Goal: Information Seeking & Learning: Compare options

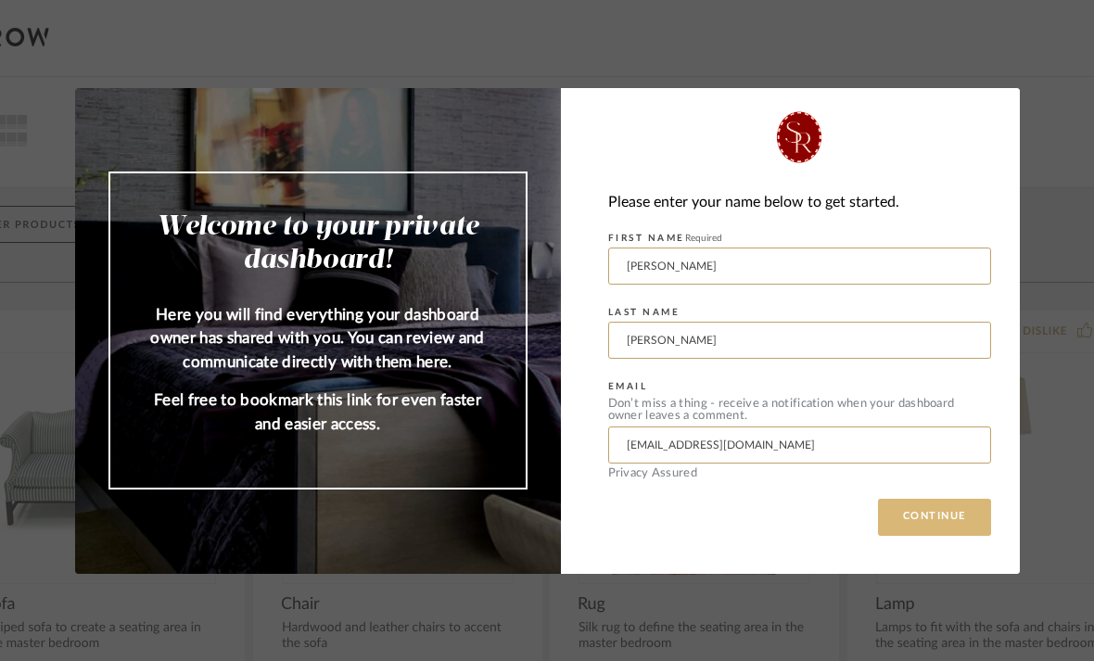
click at [926, 511] on button "CONTINUE" at bounding box center [934, 517] width 113 height 37
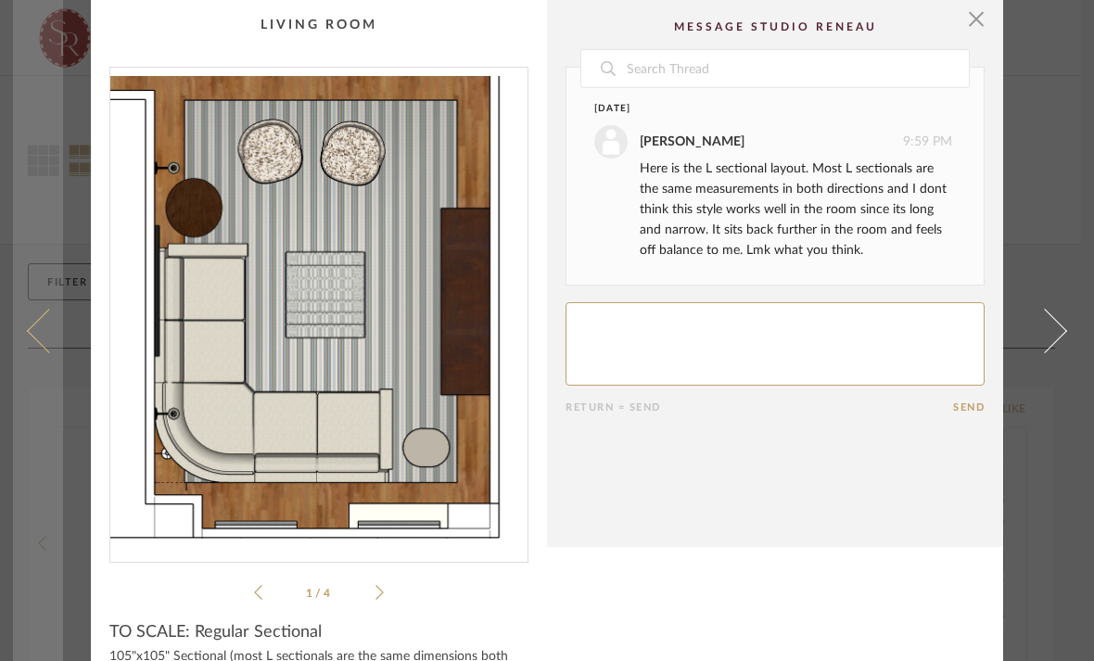
click at [49, 352] on span at bounding box center [49, 330] width 44 height 44
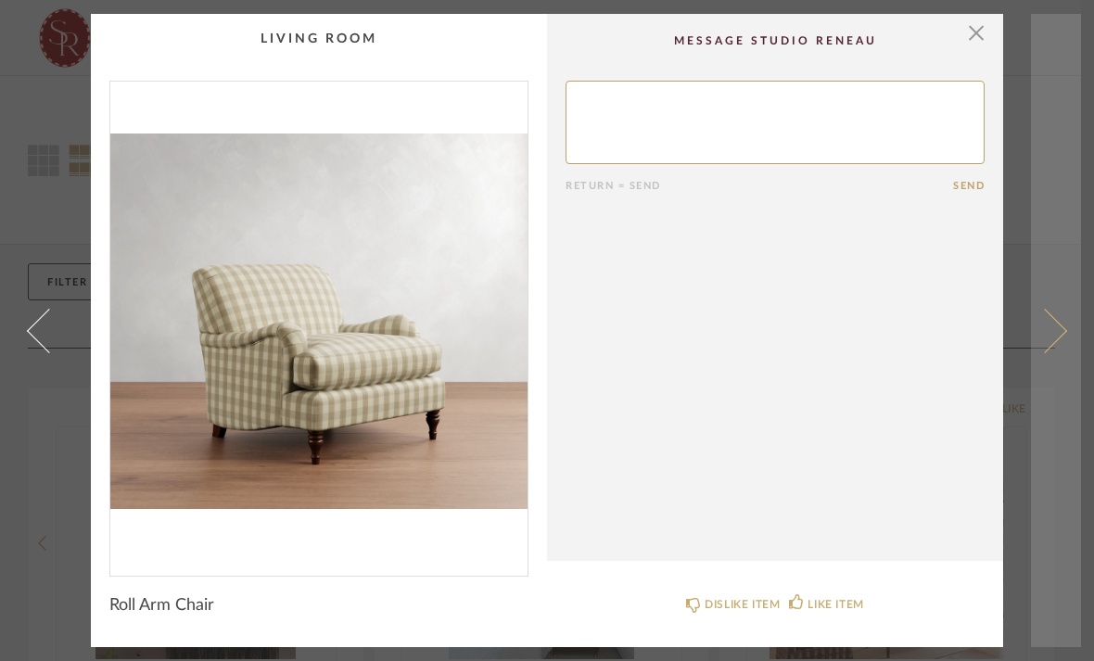
click at [1050, 333] on span at bounding box center [1044, 330] width 44 height 44
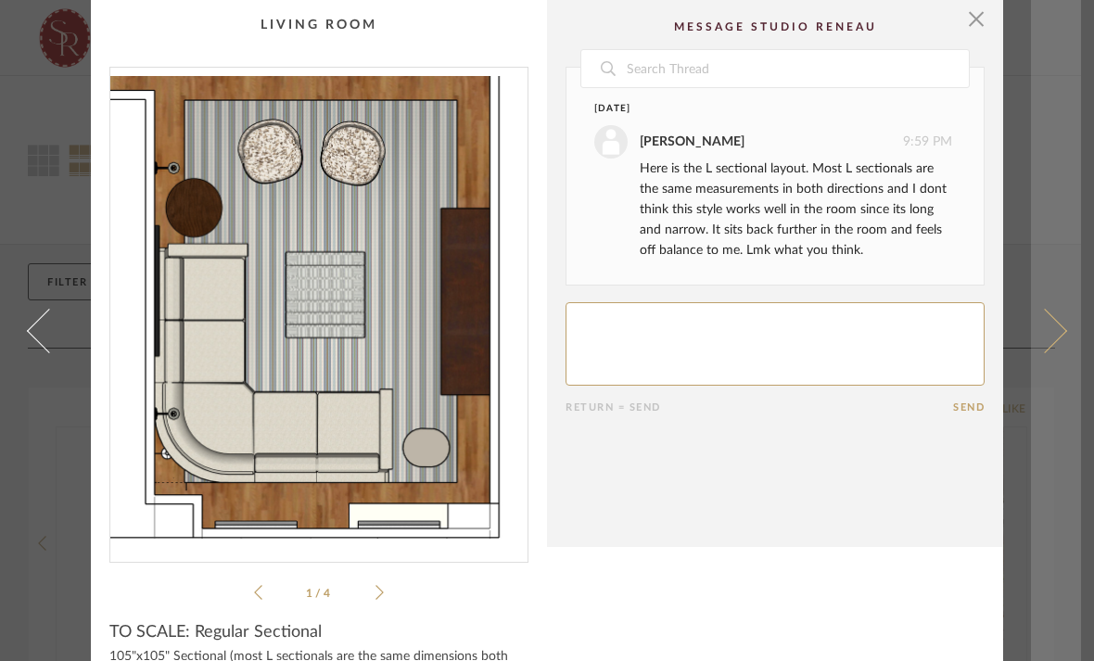
click at [1048, 343] on span at bounding box center [1044, 330] width 44 height 44
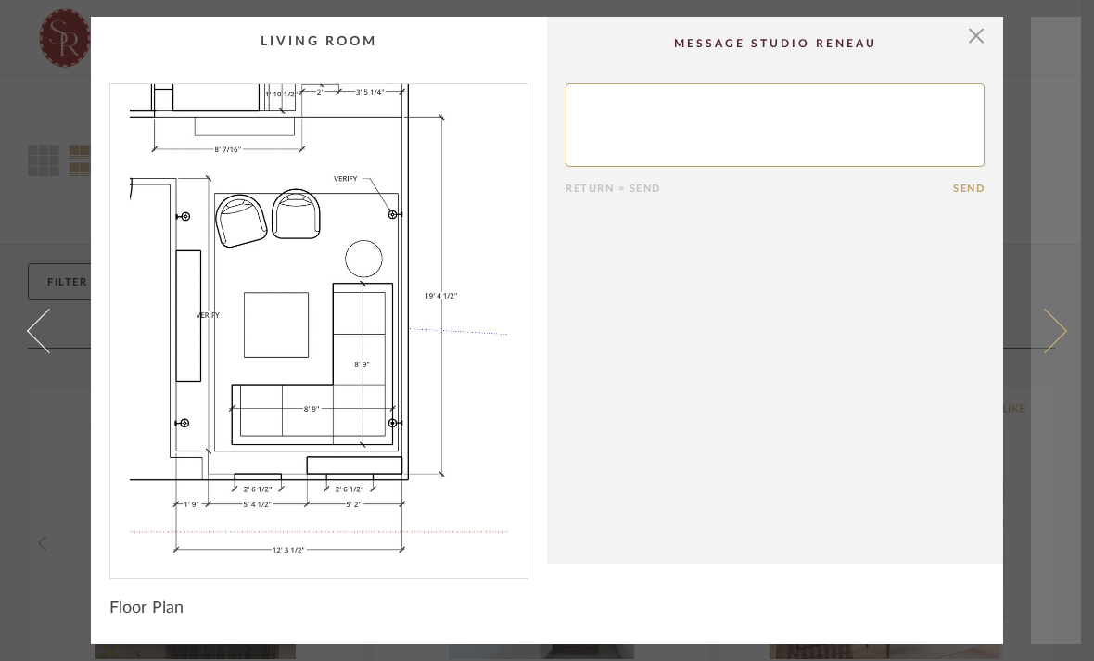
click at [1038, 349] on link at bounding box center [1056, 331] width 50 height 628
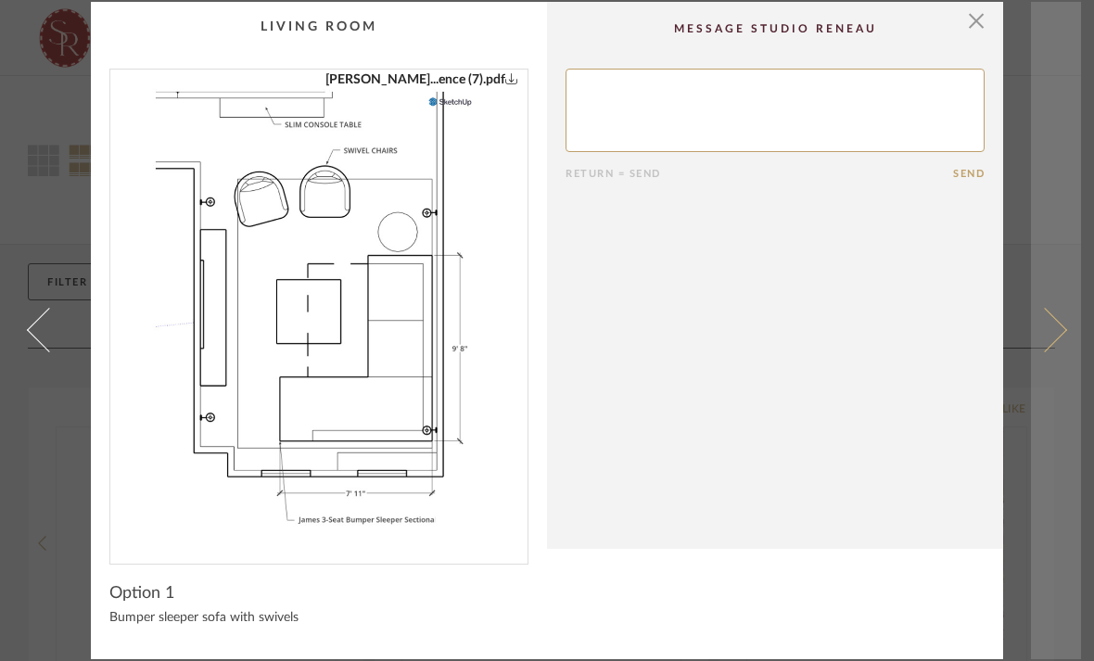
click at [1038, 355] on link at bounding box center [1056, 330] width 50 height 657
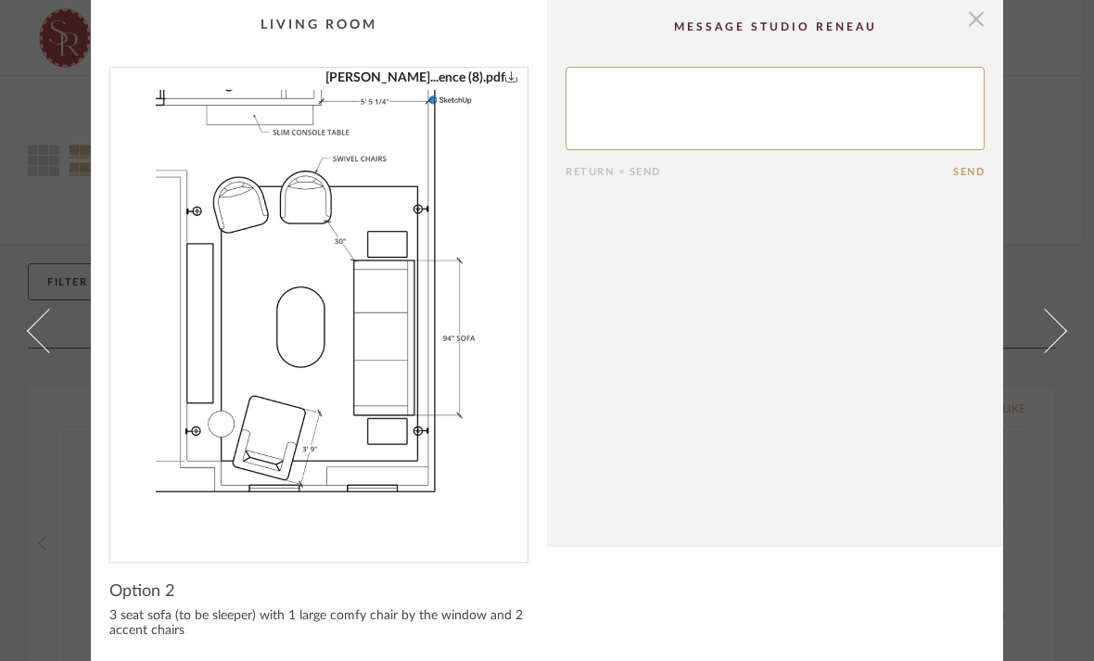
click at [979, 13] on span "button" at bounding box center [976, 18] width 37 height 37
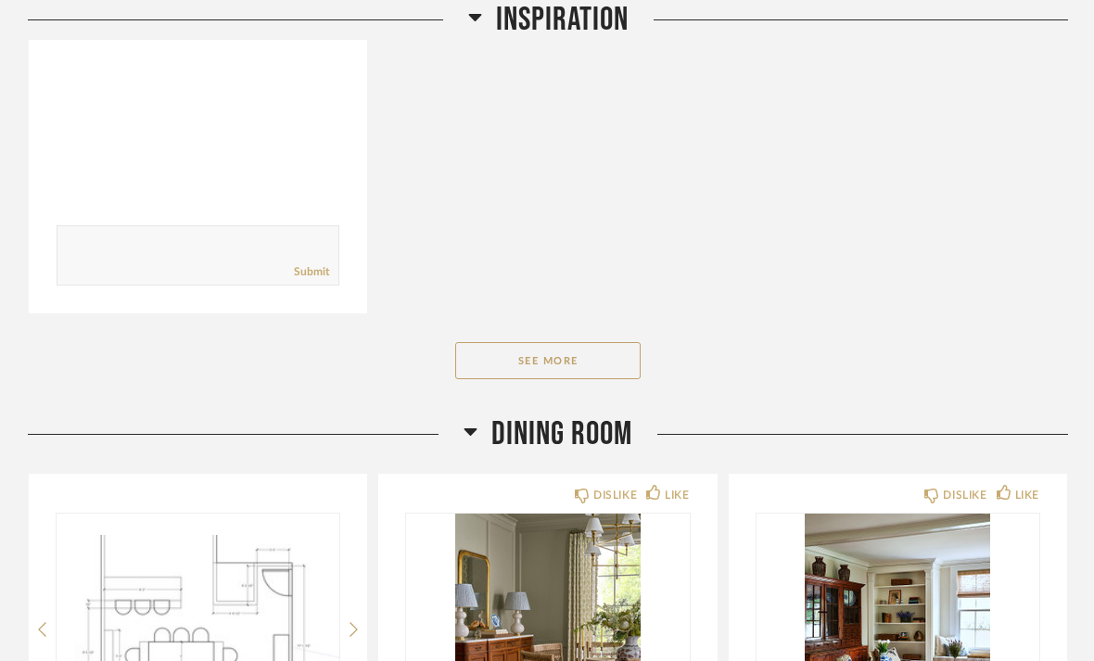
scroll to position [1218, 0]
click at [588, 342] on button "See More" at bounding box center [547, 360] width 185 height 37
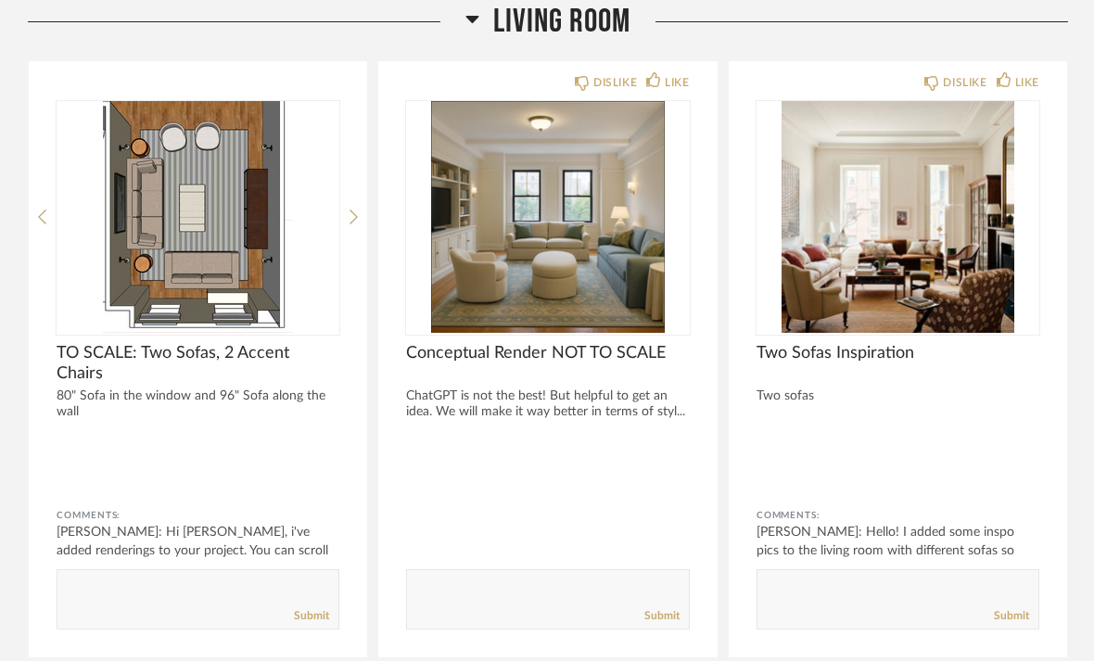
scroll to position [5944, 0]
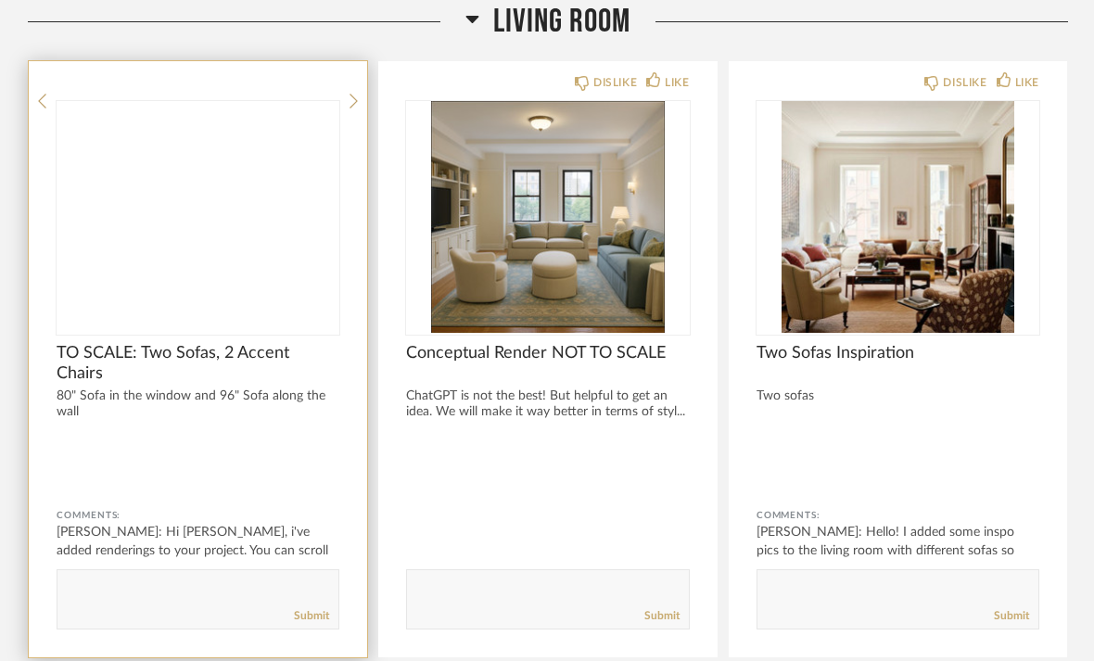
click at [0, 0] on img at bounding box center [0, 0] width 0 height 0
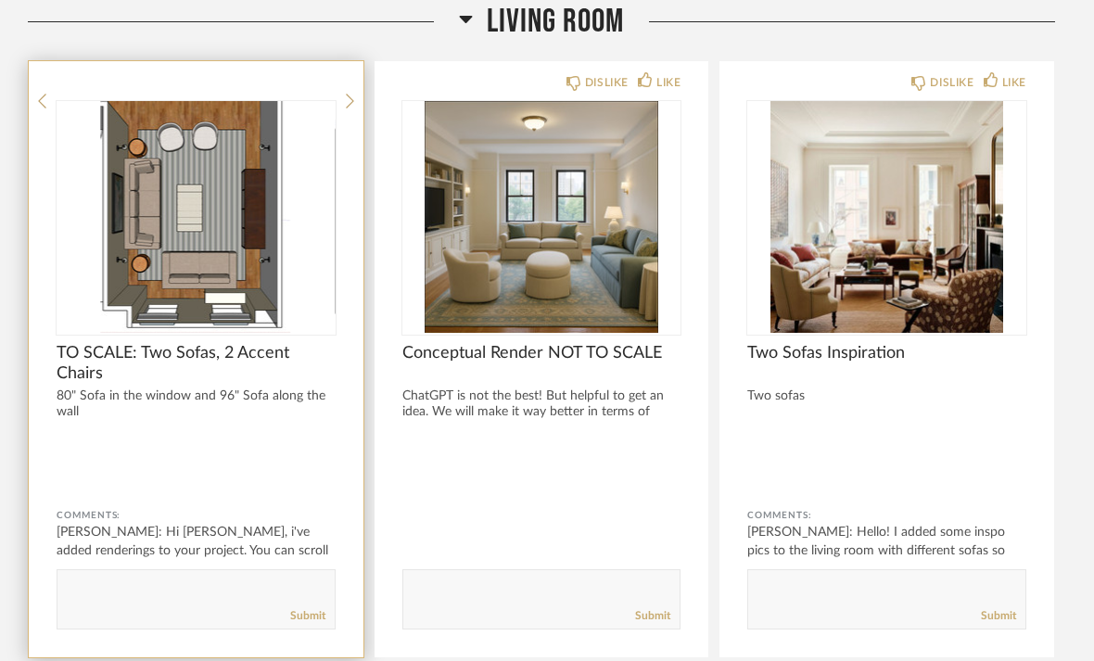
scroll to position [0, 0]
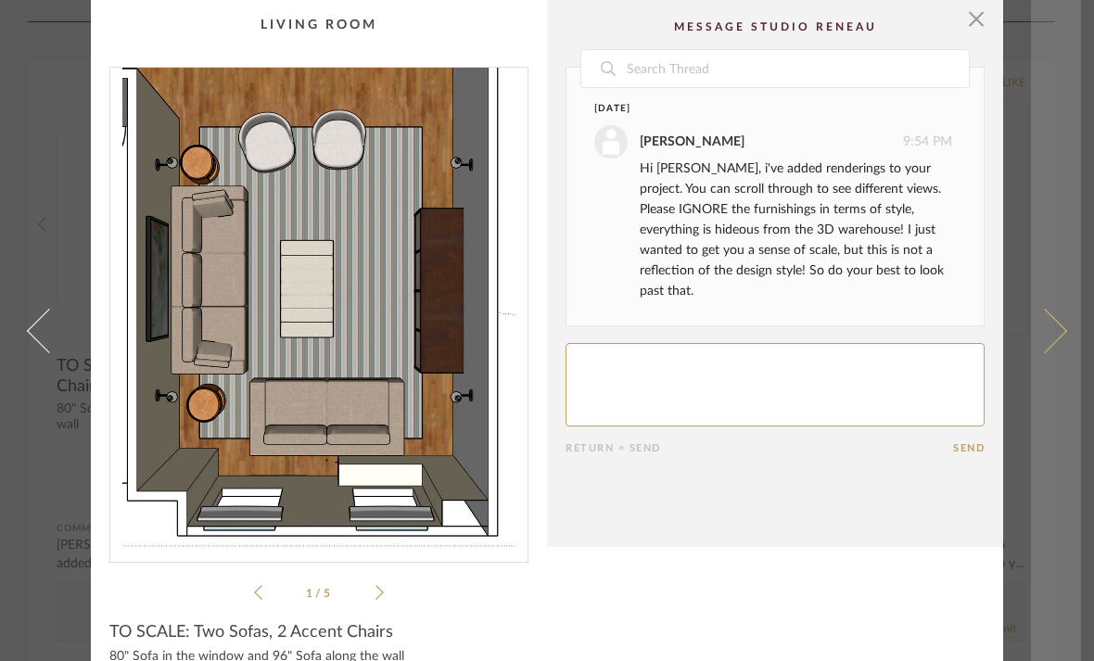
click at [1044, 352] on span at bounding box center [1044, 330] width 44 height 44
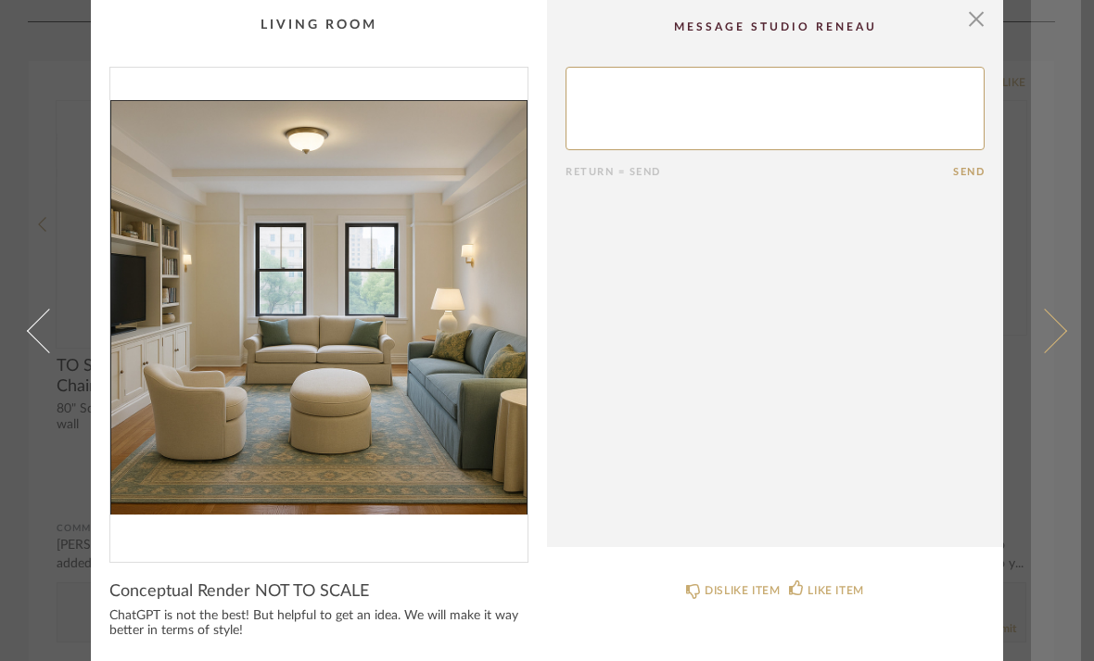
click at [1039, 332] on span at bounding box center [1044, 330] width 44 height 44
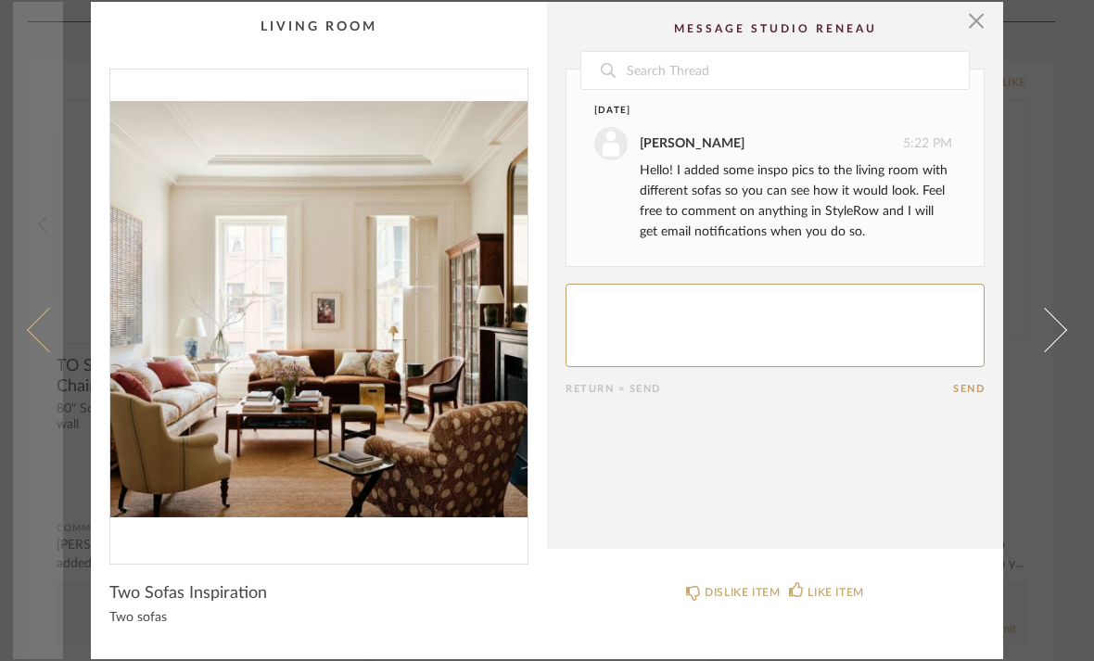
click at [54, 344] on span at bounding box center [49, 330] width 44 height 44
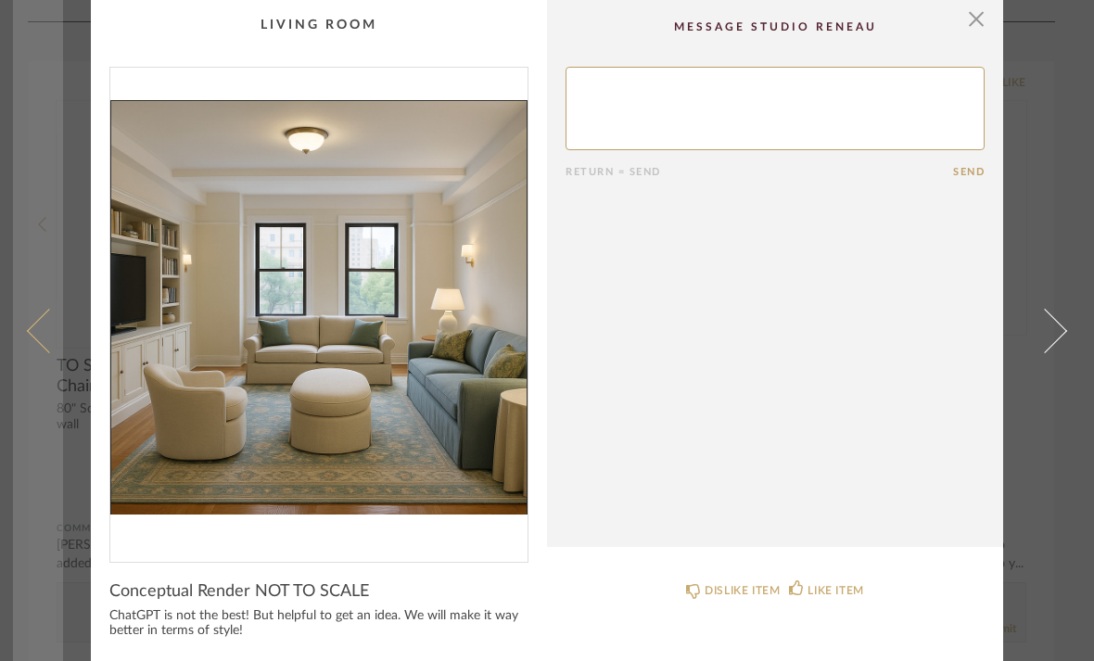
click at [44, 349] on span at bounding box center [49, 330] width 44 height 44
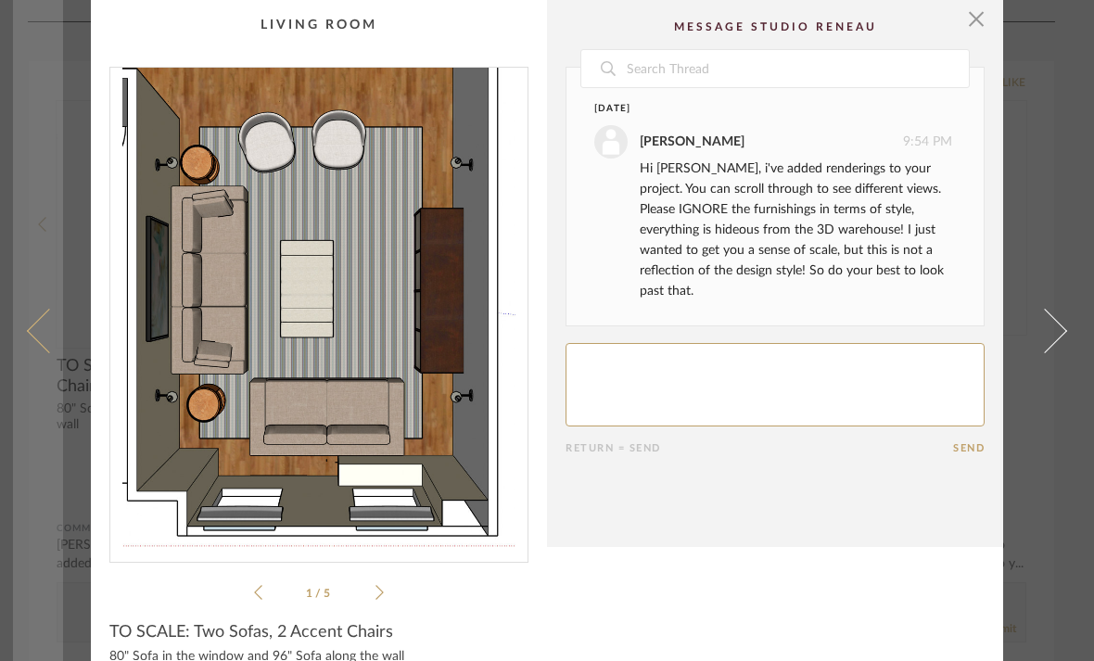
click at [46, 350] on span at bounding box center [49, 330] width 44 height 44
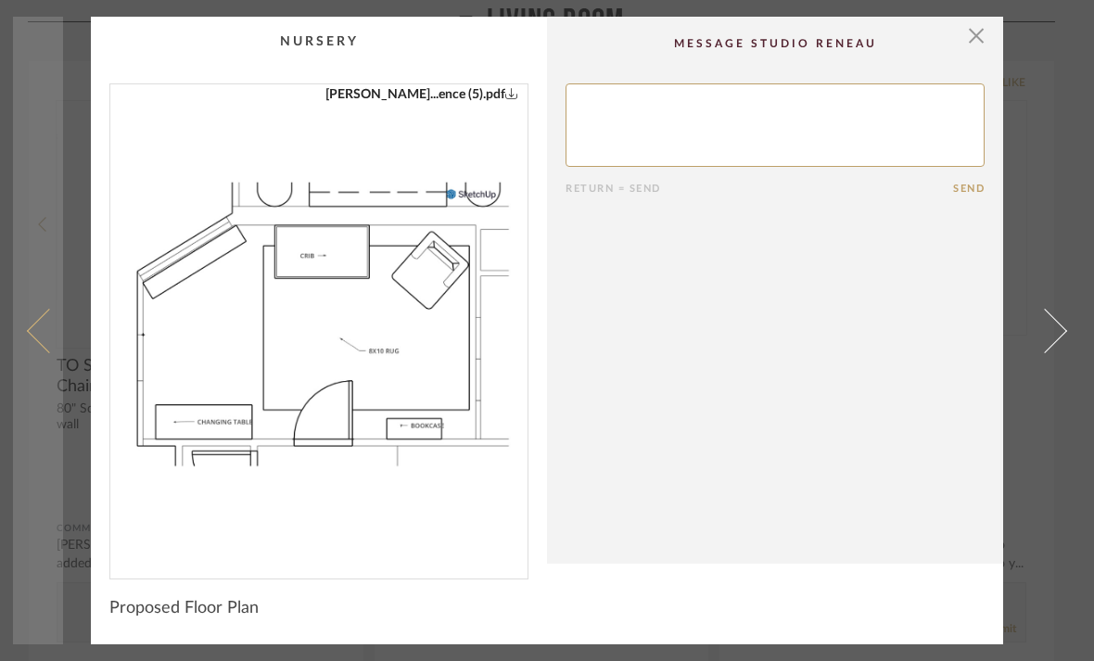
click at [53, 356] on link at bounding box center [38, 331] width 50 height 628
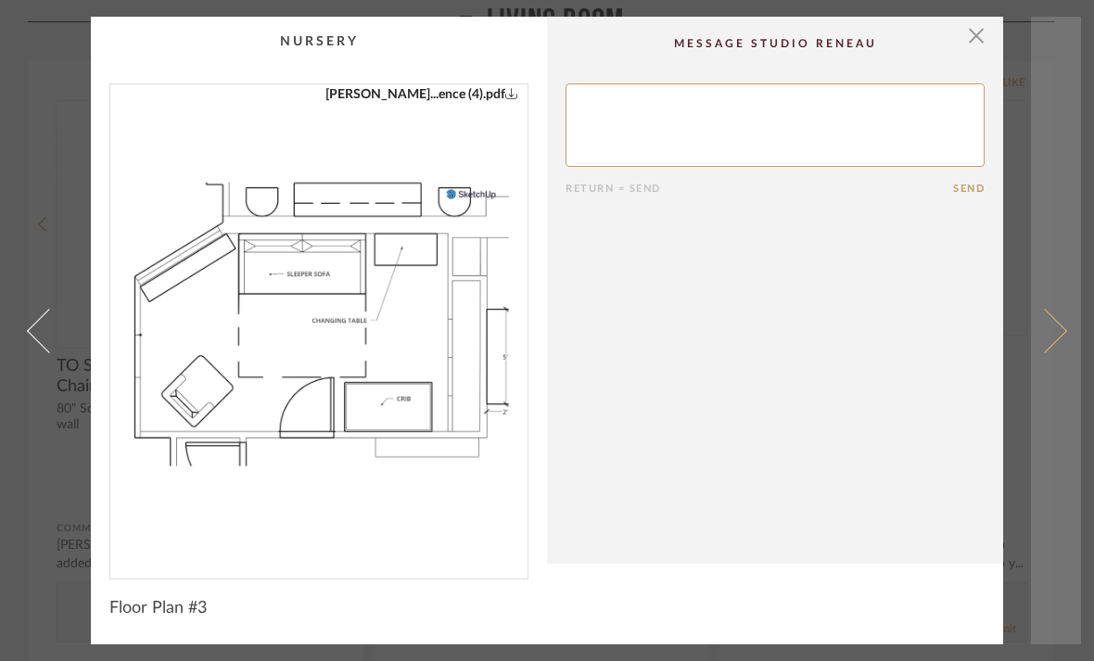
click at [1046, 327] on span at bounding box center [1044, 330] width 44 height 44
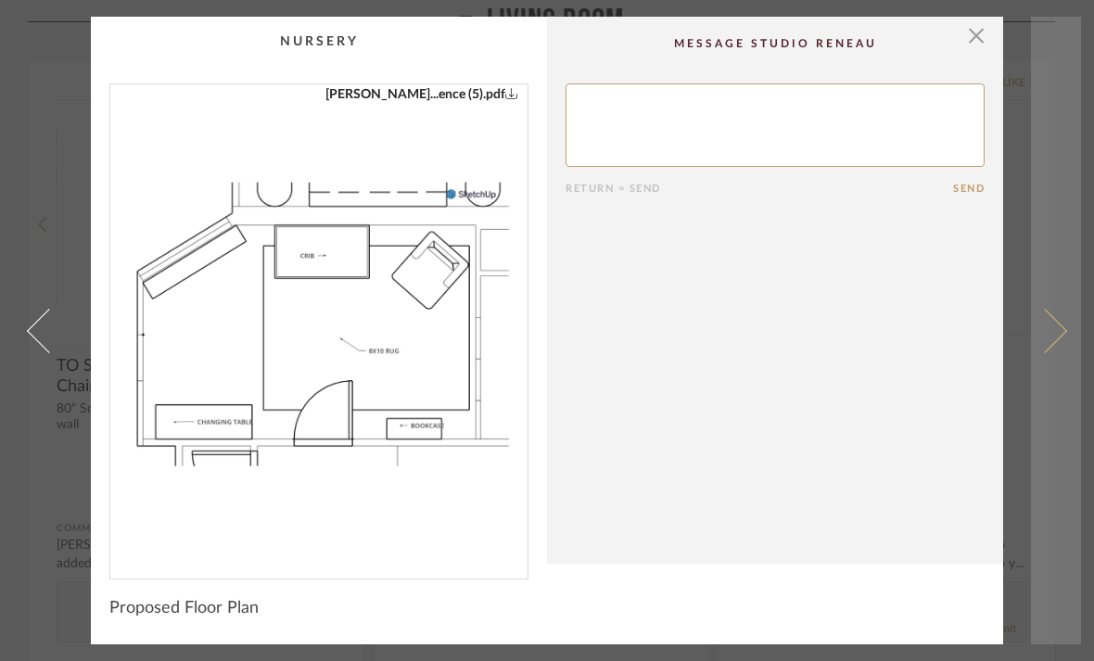
click at [1049, 337] on span at bounding box center [1044, 330] width 44 height 44
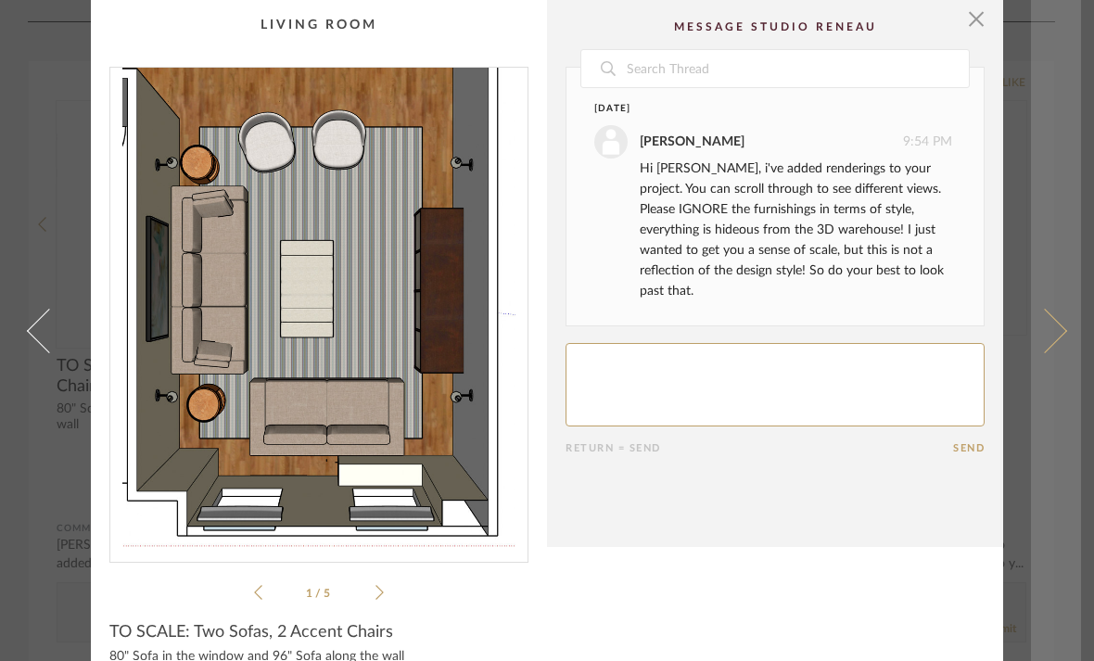
click at [1057, 349] on span at bounding box center [1044, 330] width 44 height 44
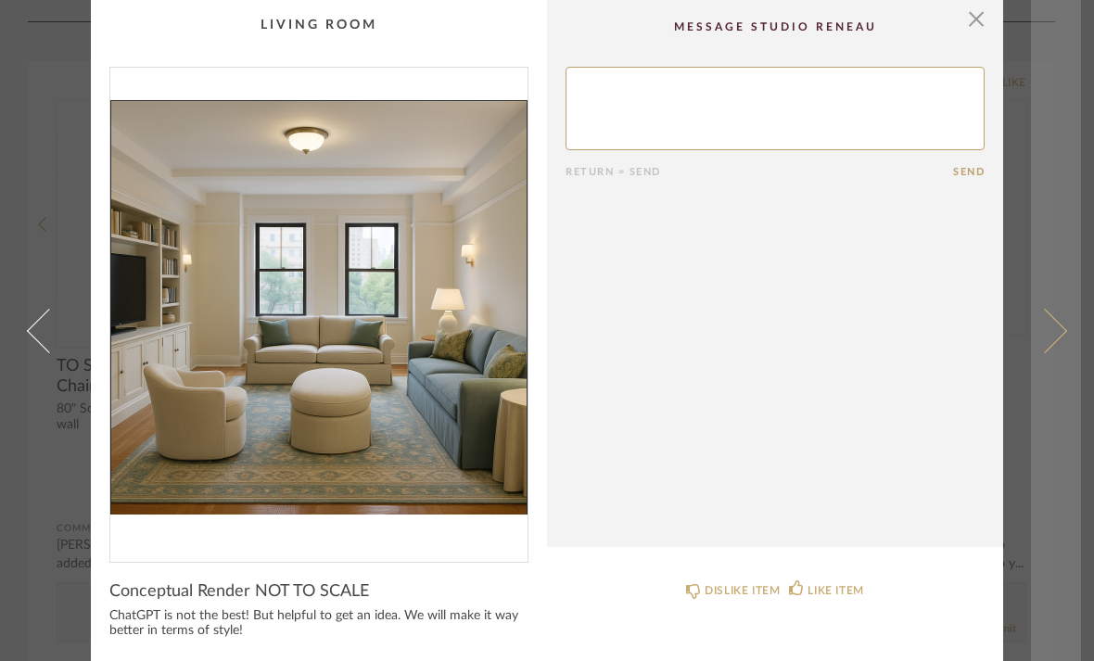
click at [1058, 348] on link at bounding box center [1056, 330] width 50 height 661
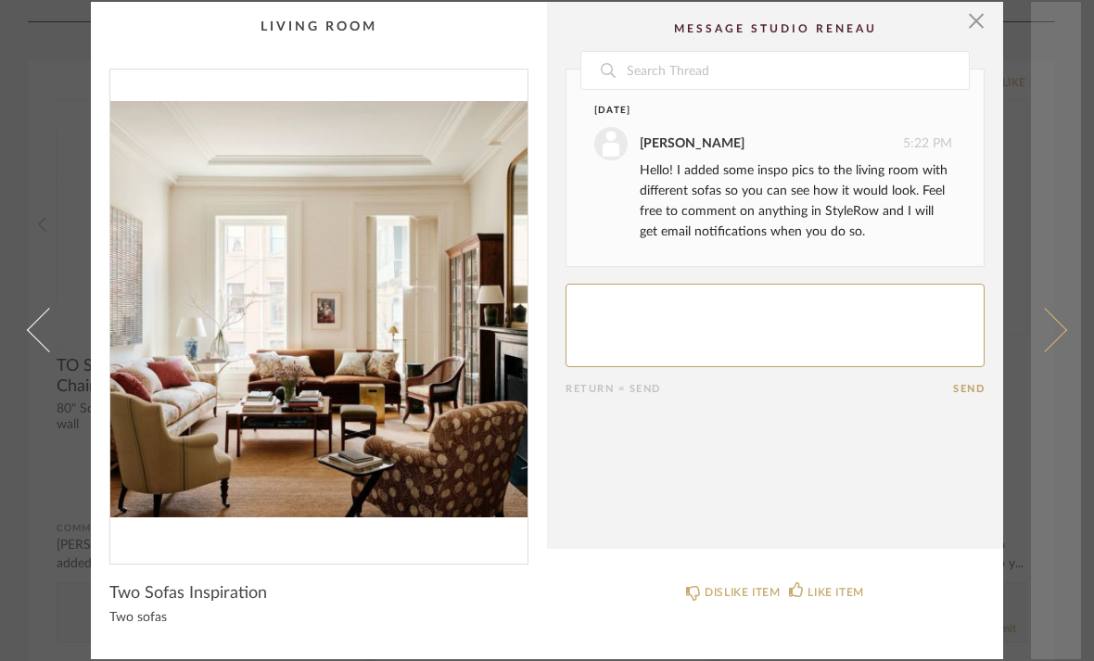
click at [1060, 349] on link at bounding box center [1056, 330] width 50 height 657
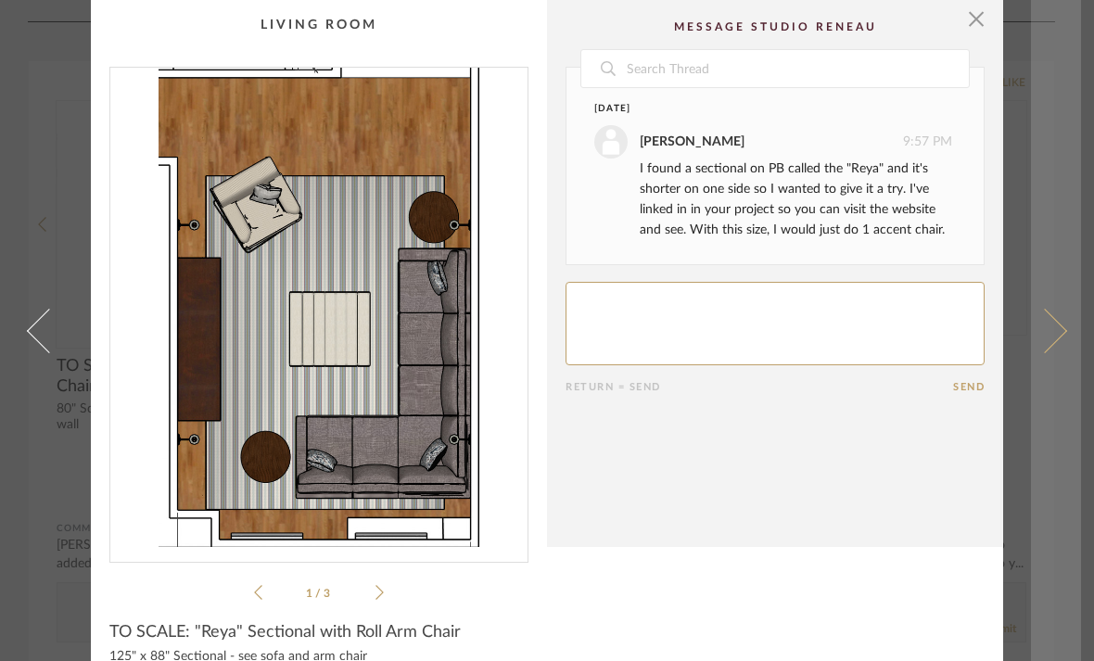
click at [1054, 350] on span at bounding box center [1044, 330] width 44 height 44
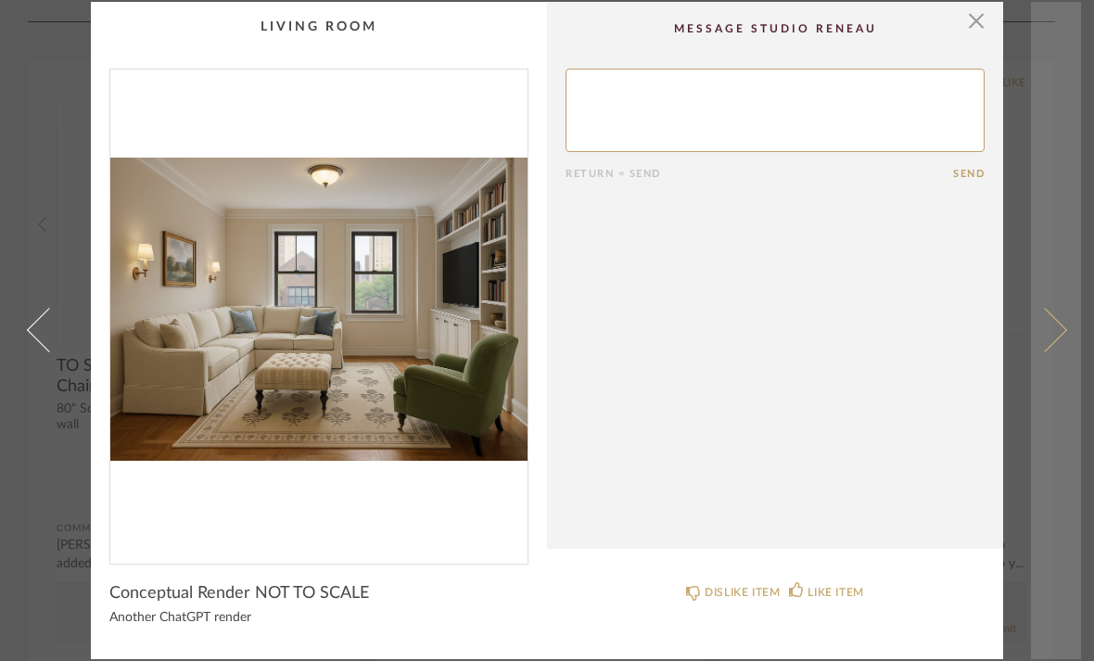
click at [1047, 339] on span at bounding box center [1044, 330] width 44 height 44
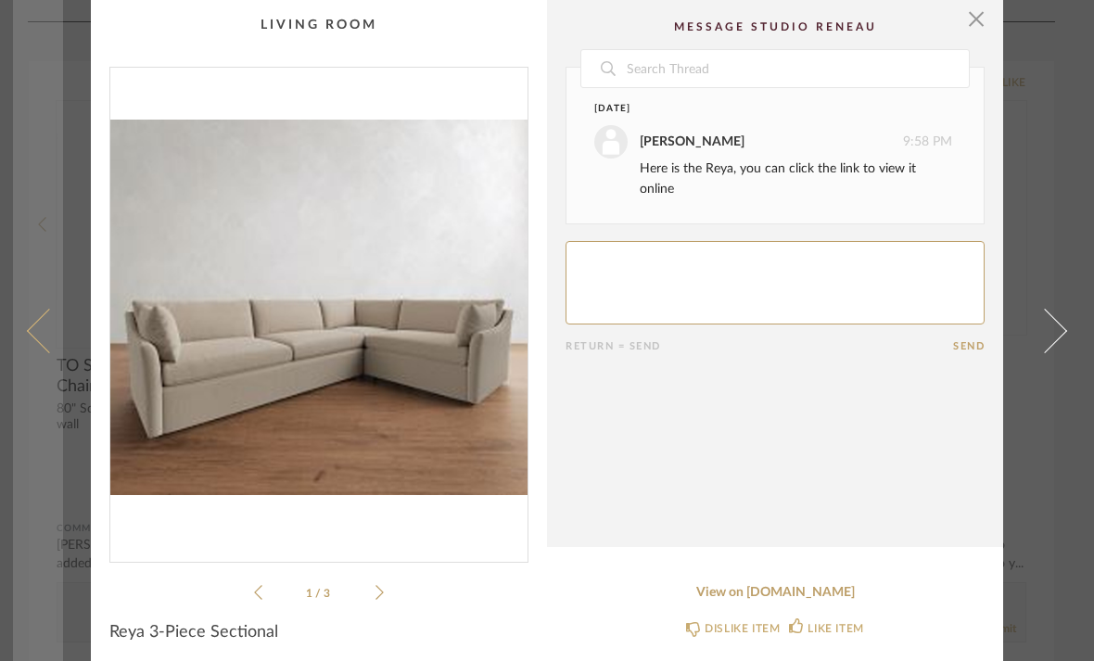
click at [37, 331] on span at bounding box center [49, 330] width 44 height 44
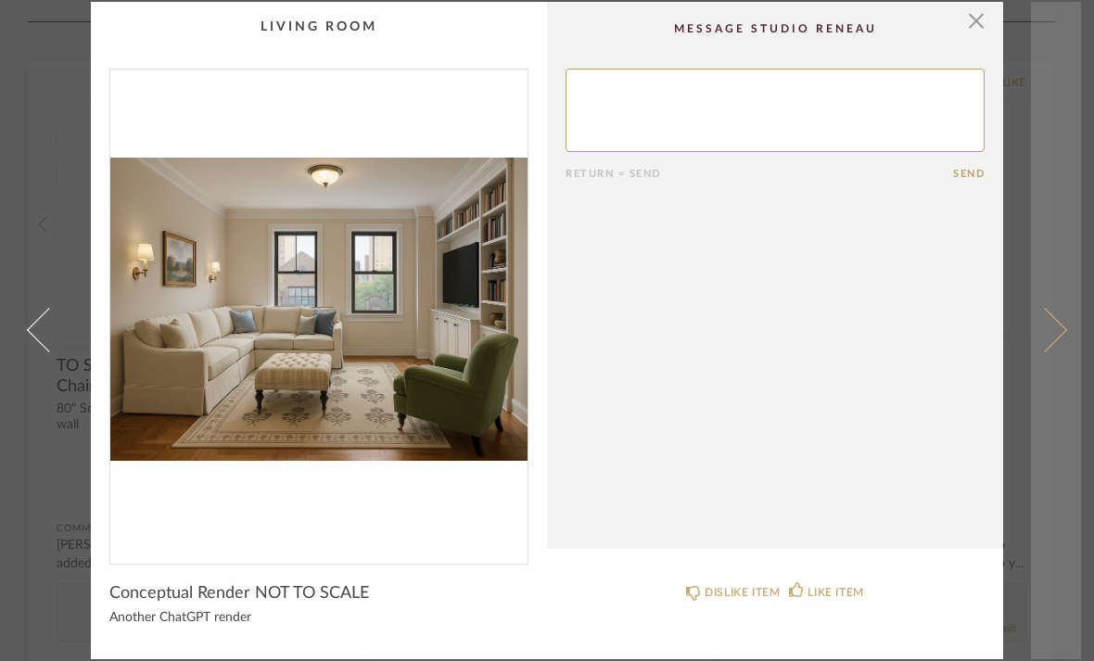
click at [1043, 323] on span at bounding box center [1044, 330] width 44 height 44
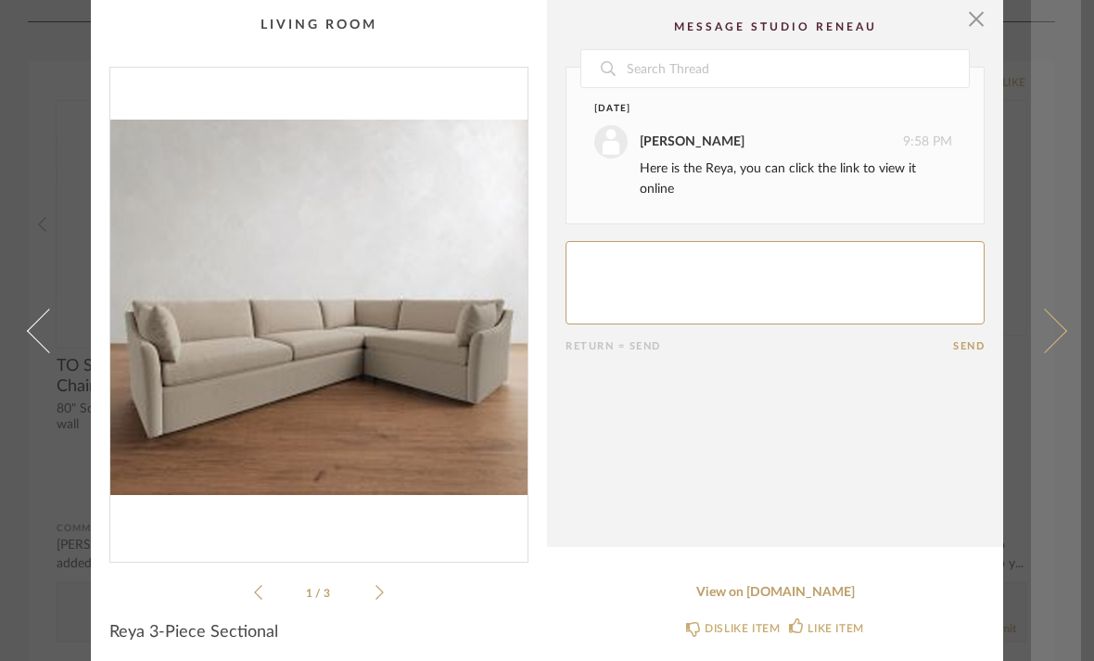
click at [1051, 326] on span at bounding box center [1044, 330] width 44 height 44
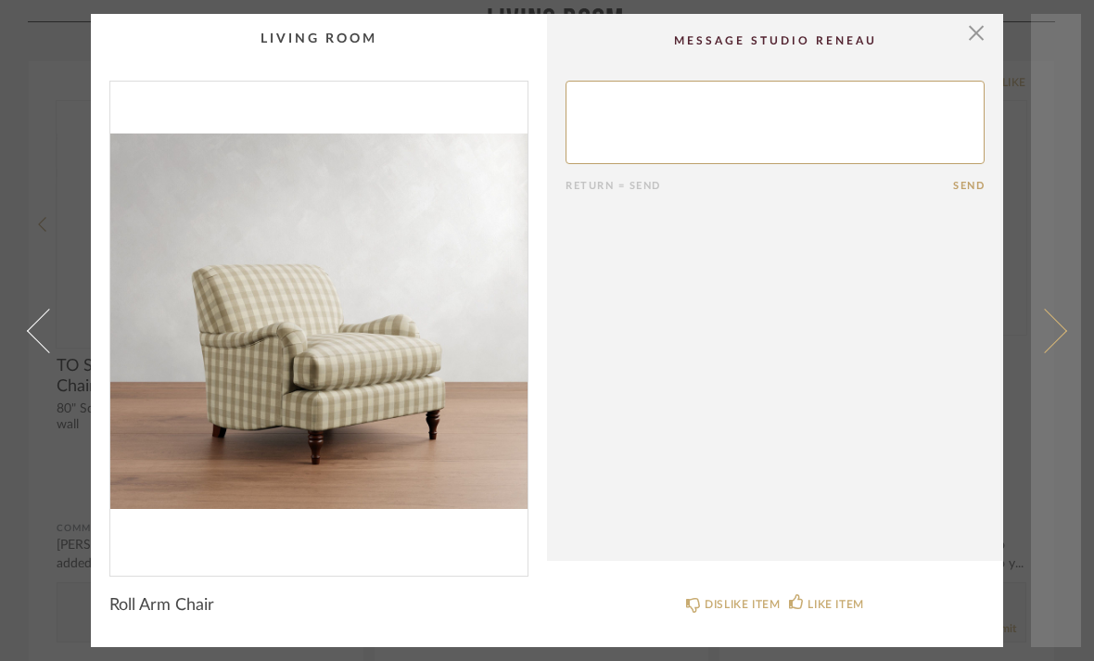
click at [1042, 311] on link at bounding box center [1056, 330] width 50 height 633
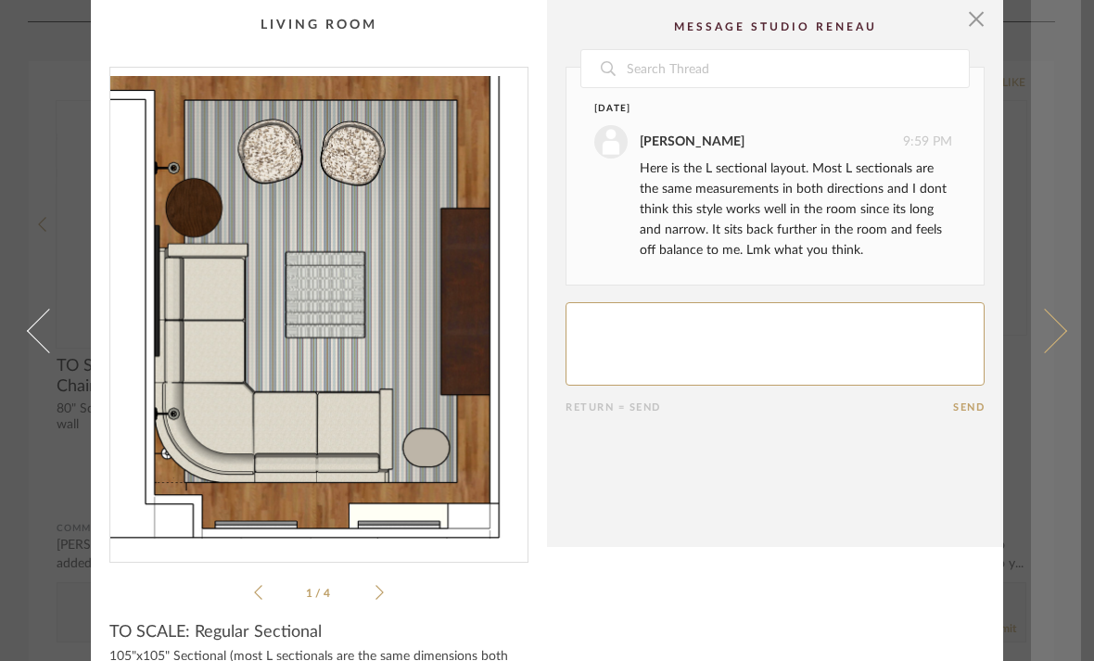
click at [1039, 330] on link at bounding box center [1056, 330] width 50 height 661
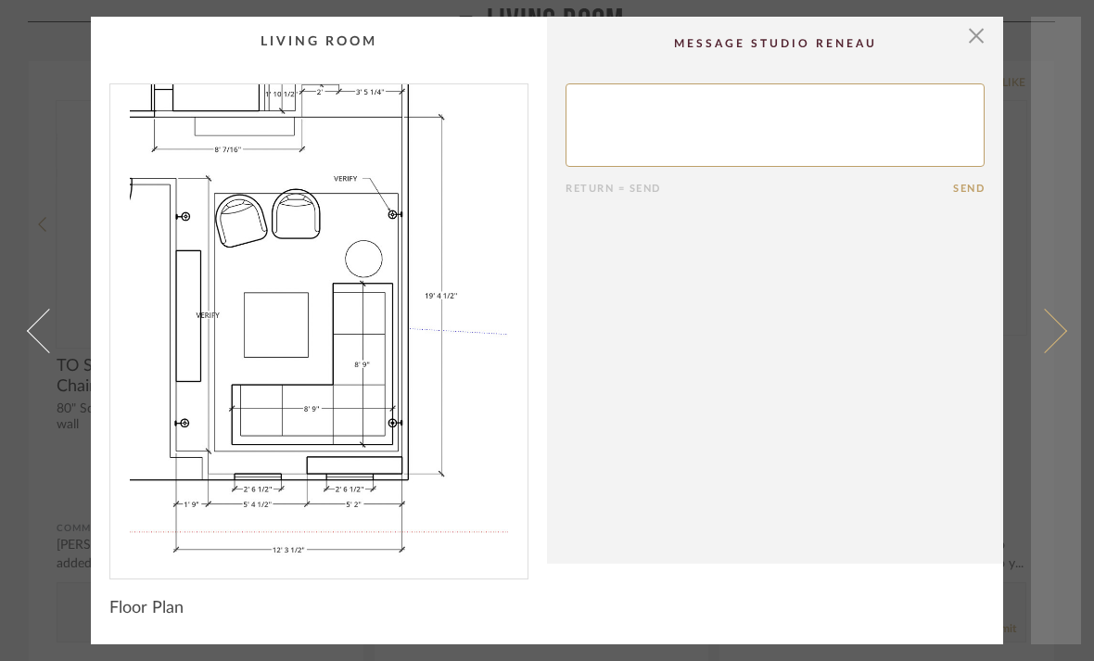
click at [1031, 335] on span at bounding box center [1044, 330] width 44 height 44
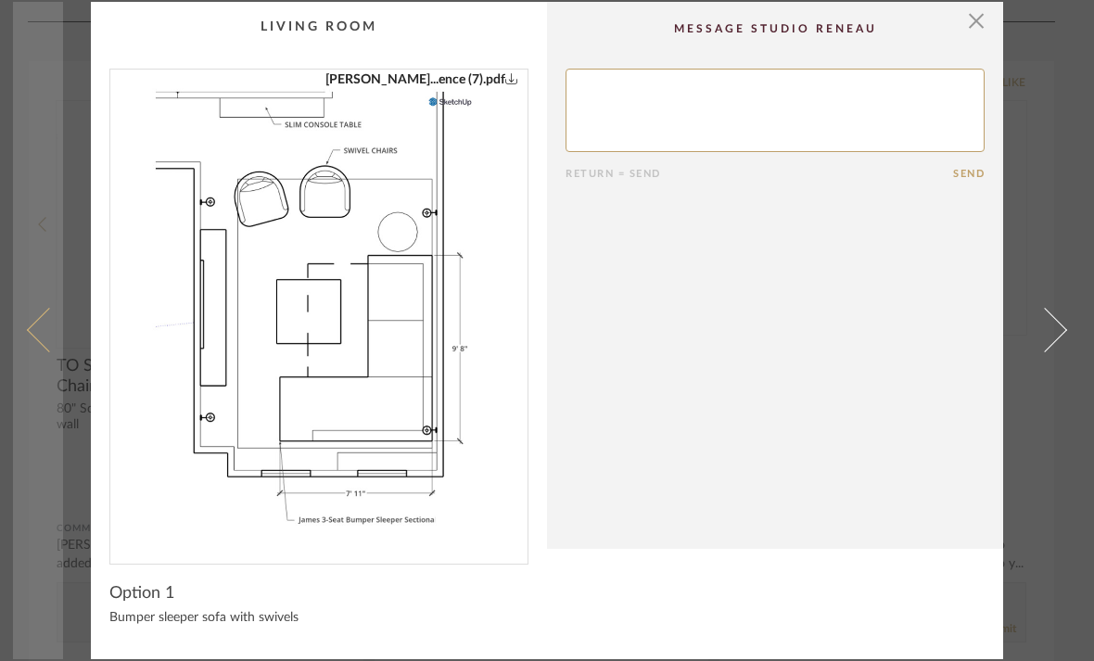
click at [55, 344] on span at bounding box center [49, 330] width 44 height 44
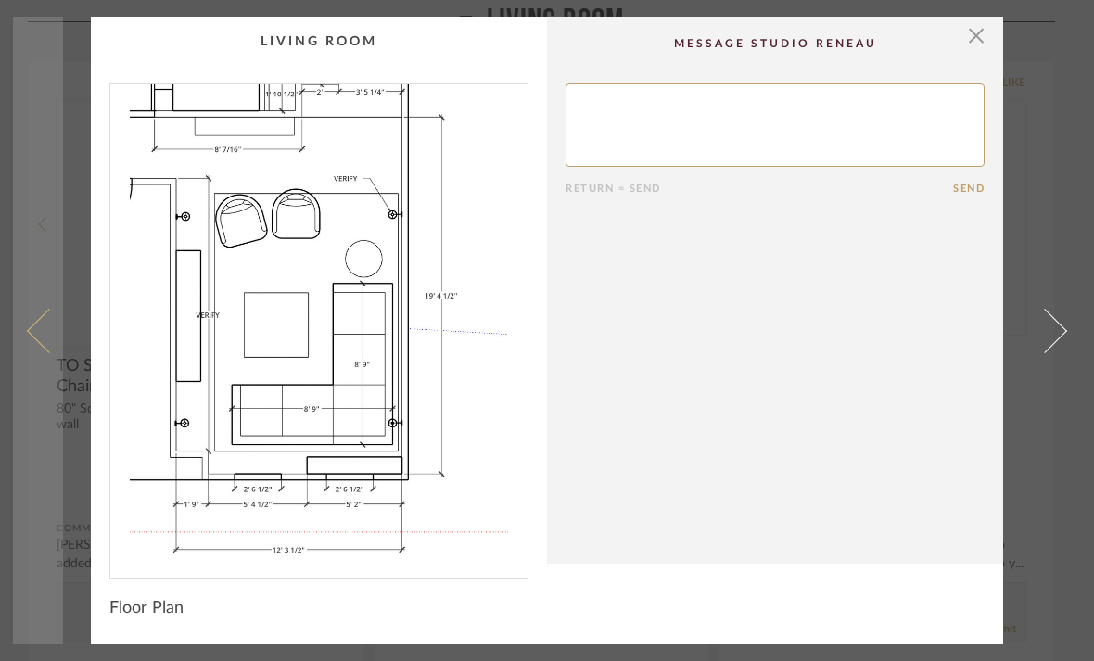
click at [53, 342] on span at bounding box center [49, 330] width 44 height 44
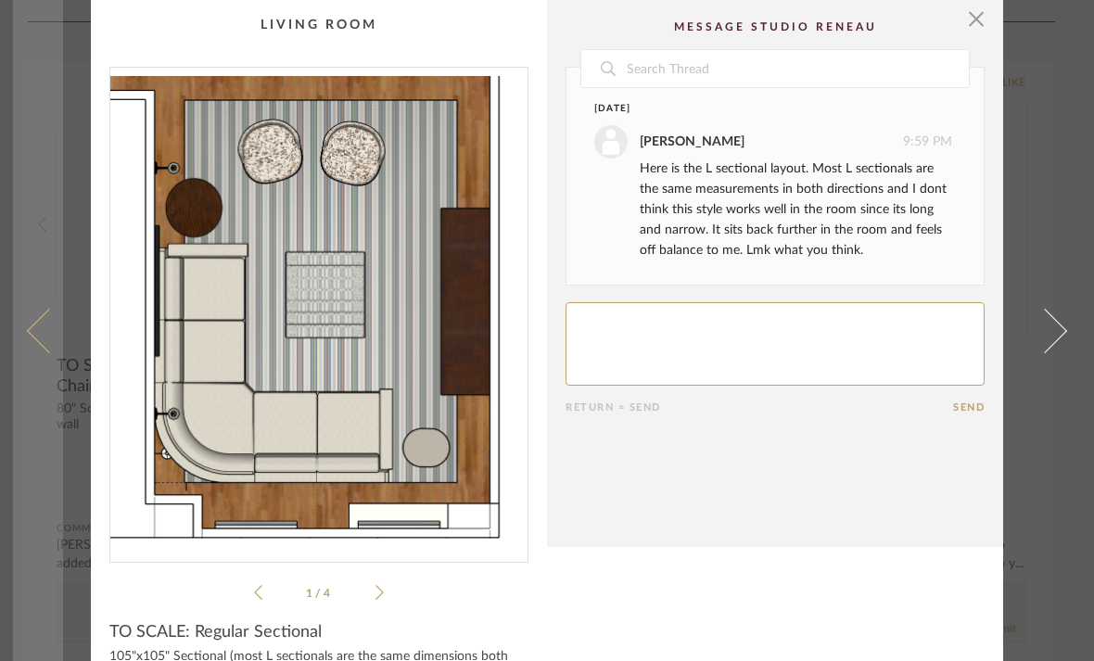
click at [52, 337] on span at bounding box center [49, 330] width 44 height 44
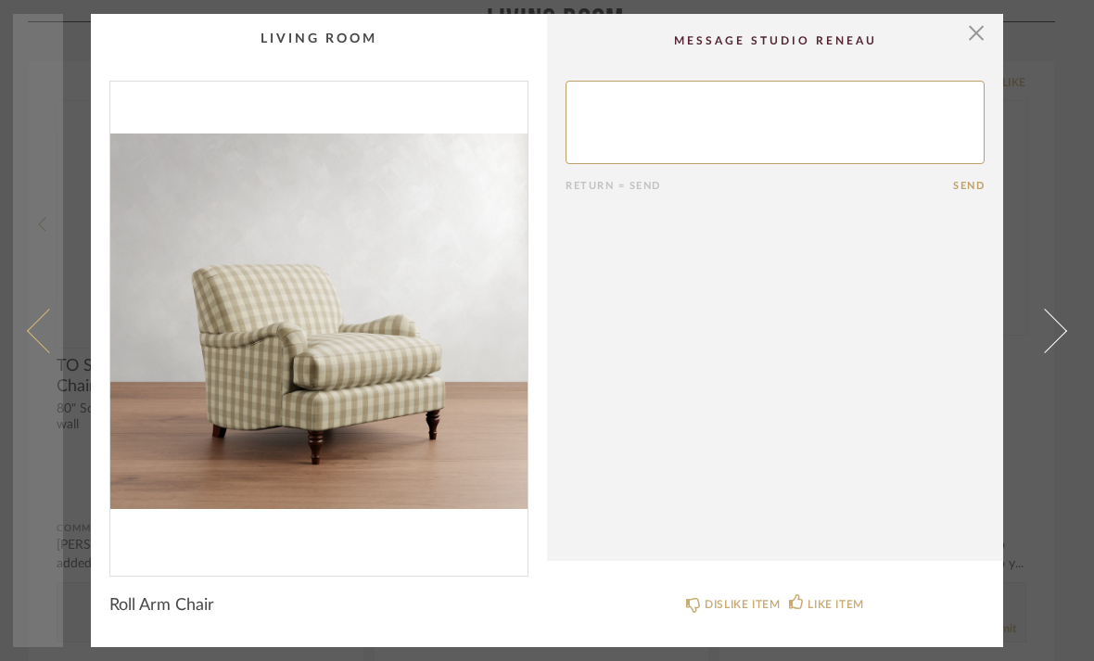
click at [48, 335] on span at bounding box center [49, 330] width 44 height 44
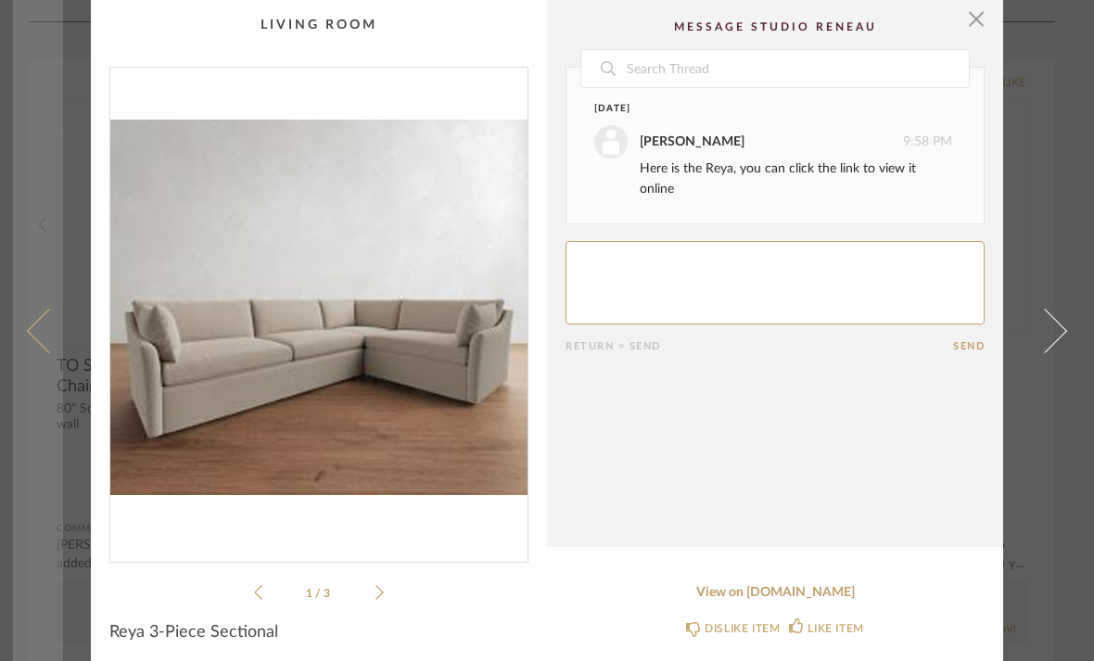
click at [49, 335] on span at bounding box center [49, 330] width 44 height 44
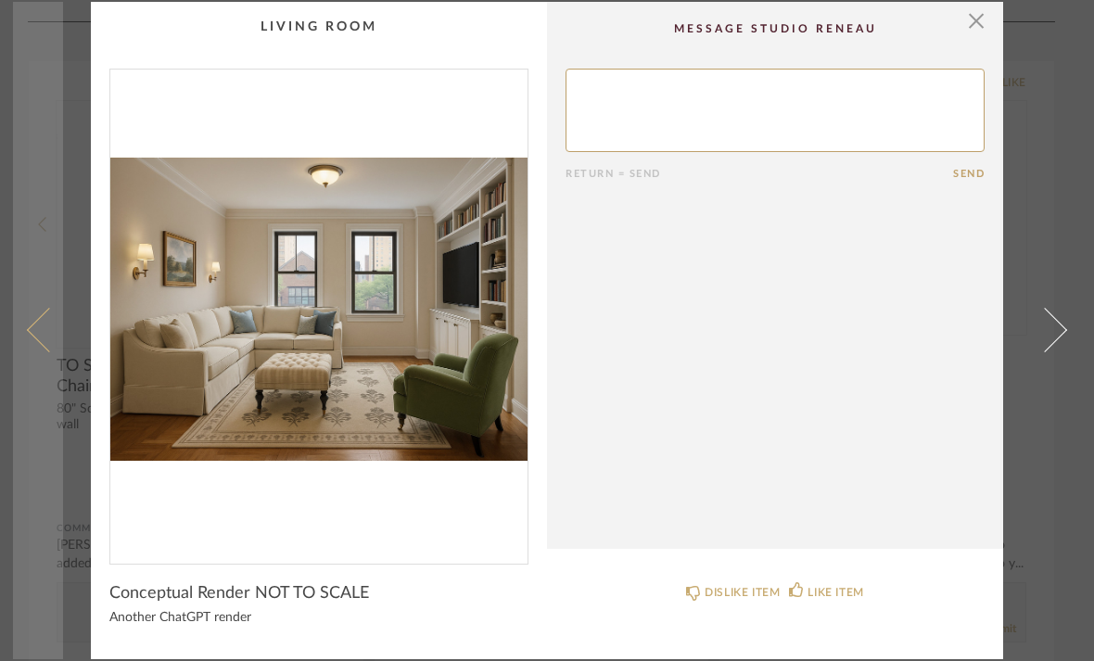
click at [51, 347] on span at bounding box center [49, 330] width 44 height 44
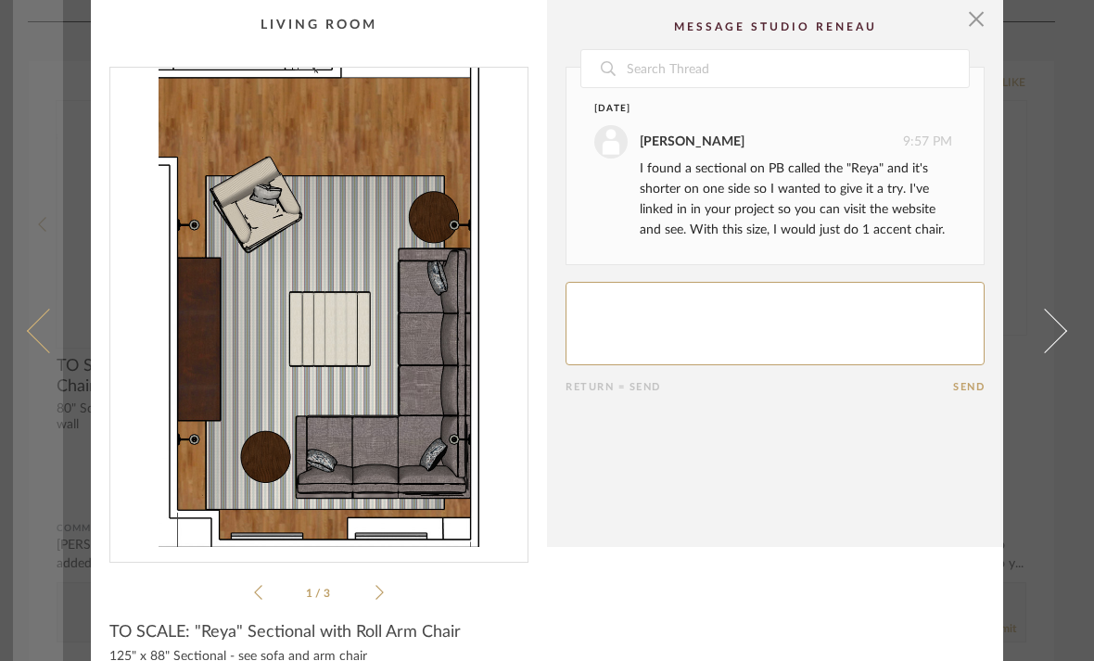
click at [52, 347] on span at bounding box center [49, 330] width 44 height 44
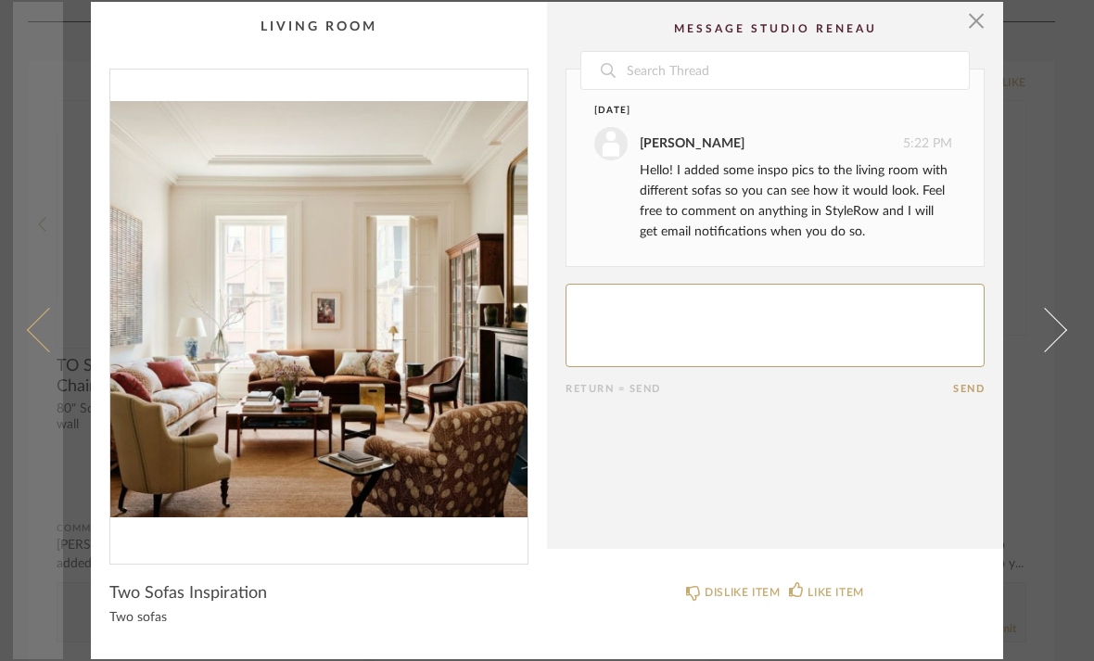
click at [55, 346] on span at bounding box center [49, 330] width 44 height 44
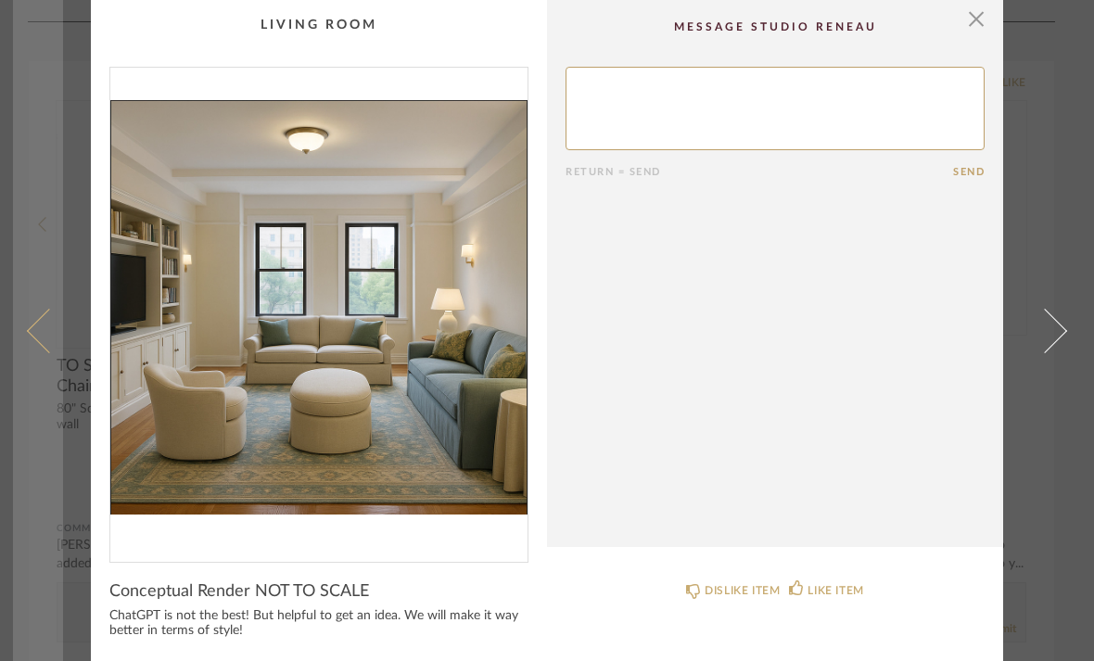
click at [44, 341] on span at bounding box center [49, 330] width 44 height 44
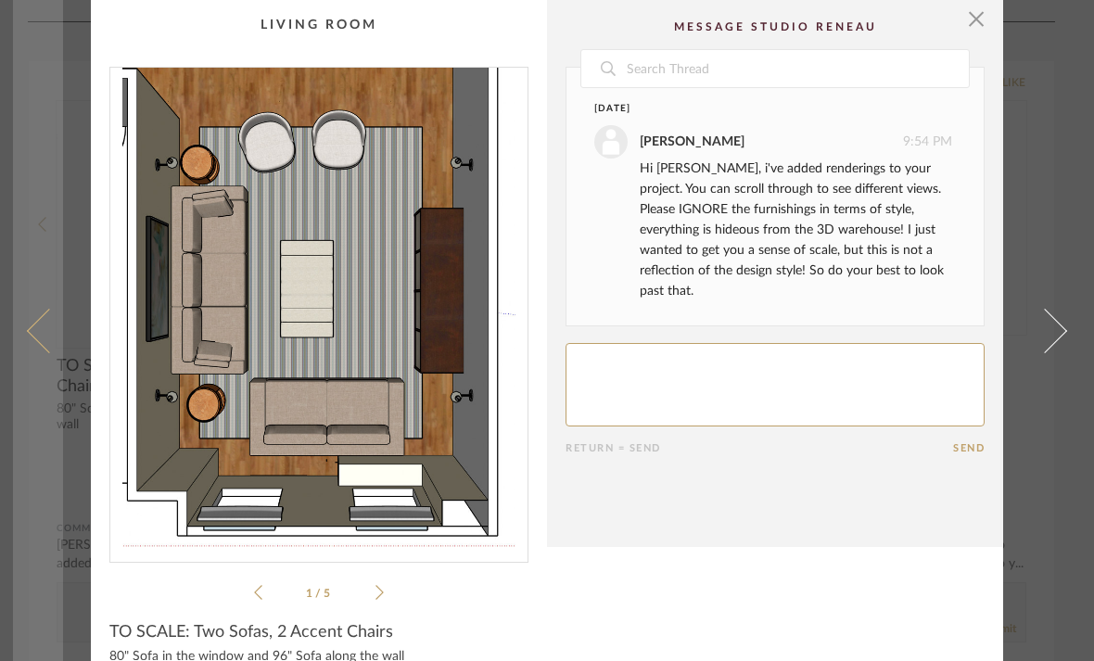
click at [41, 352] on span at bounding box center [49, 330] width 44 height 44
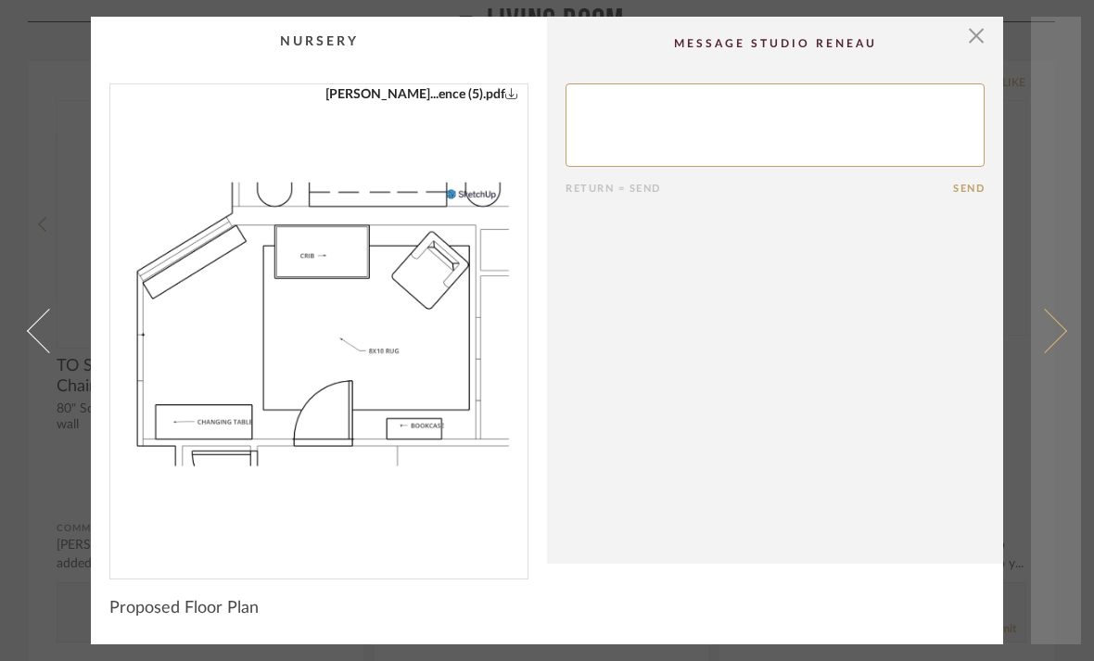
click at [1057, 323] on span at bounding box center [1044, 330] width 44 height 44
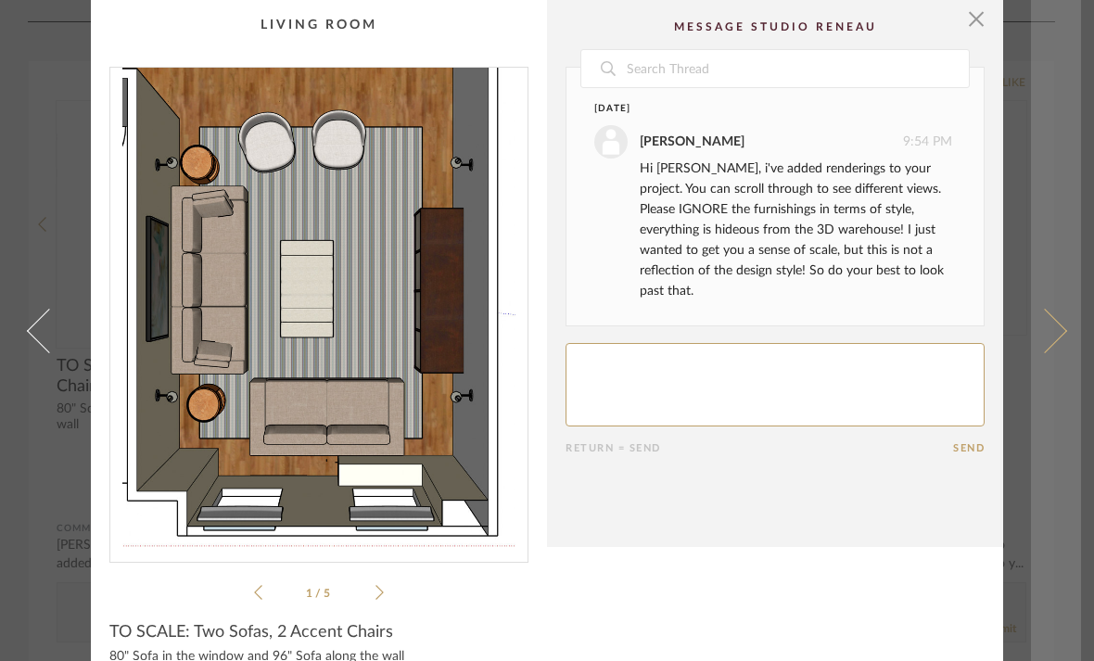
click at [1052, 346] on span at bounding box center [1044, 330] width 44 height 44
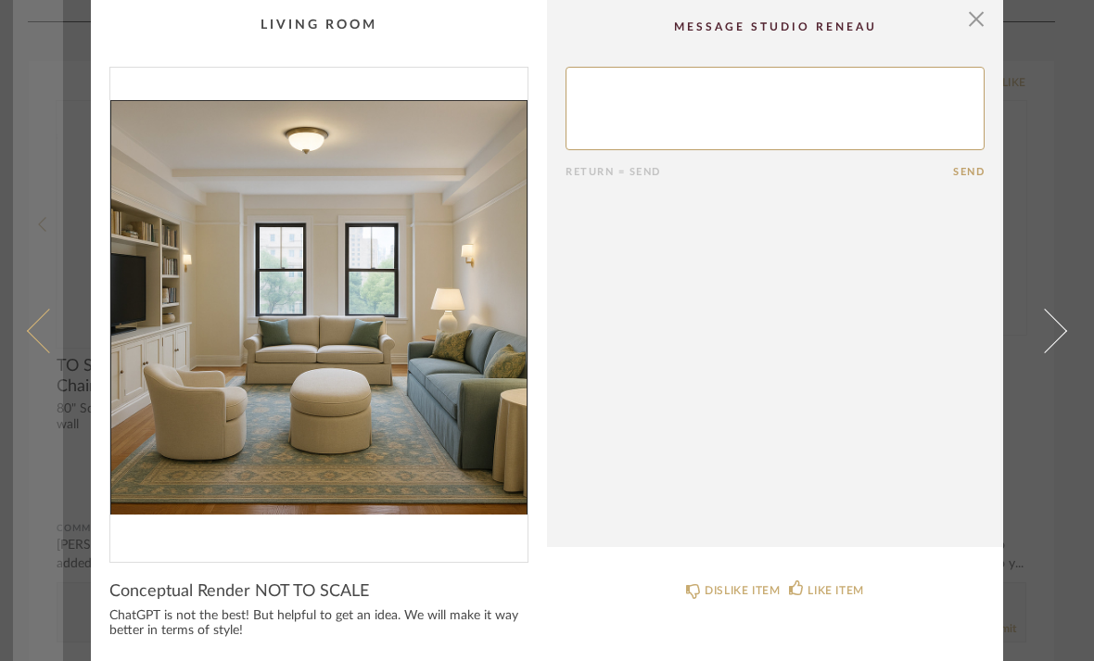
click at [35, 331] on span at bounding box center [49, 330] width 44 height 44
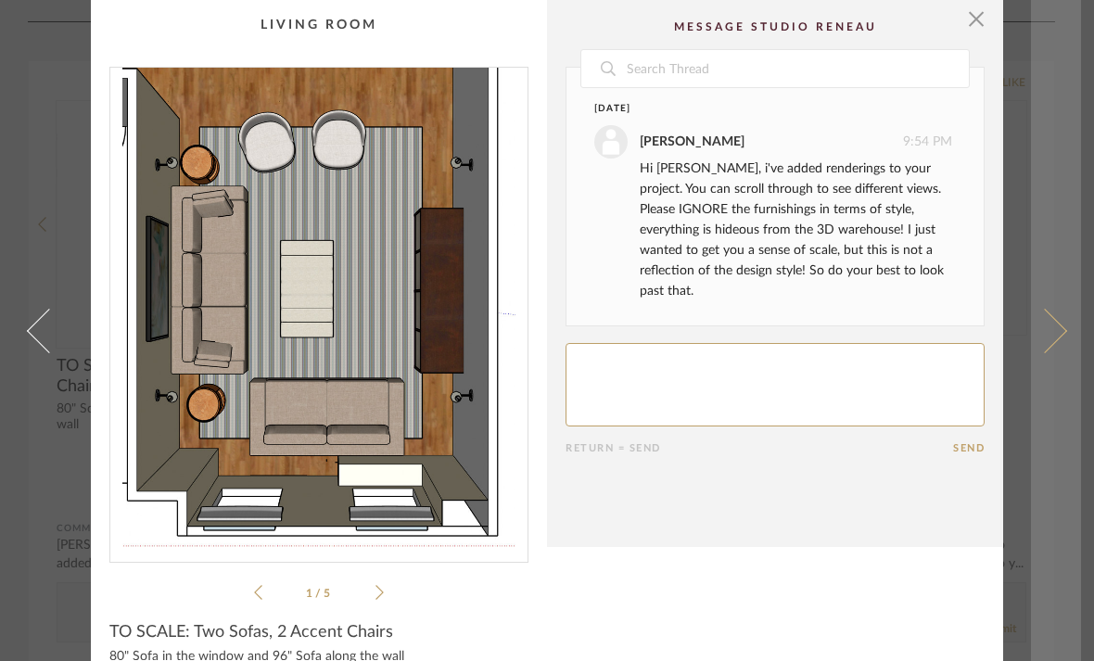
click at [1040, 352] on span at bounding box center [1044, 330] width 44 height 44
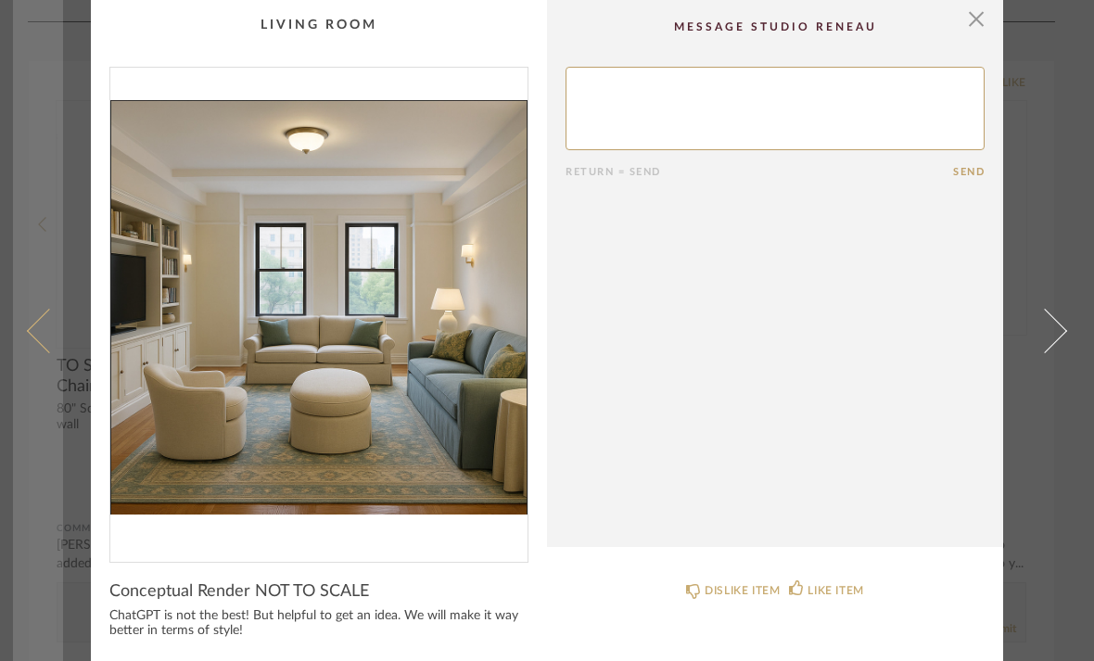
click at [59, 344] on span at bounding box center [49, 330] width 44 height 44
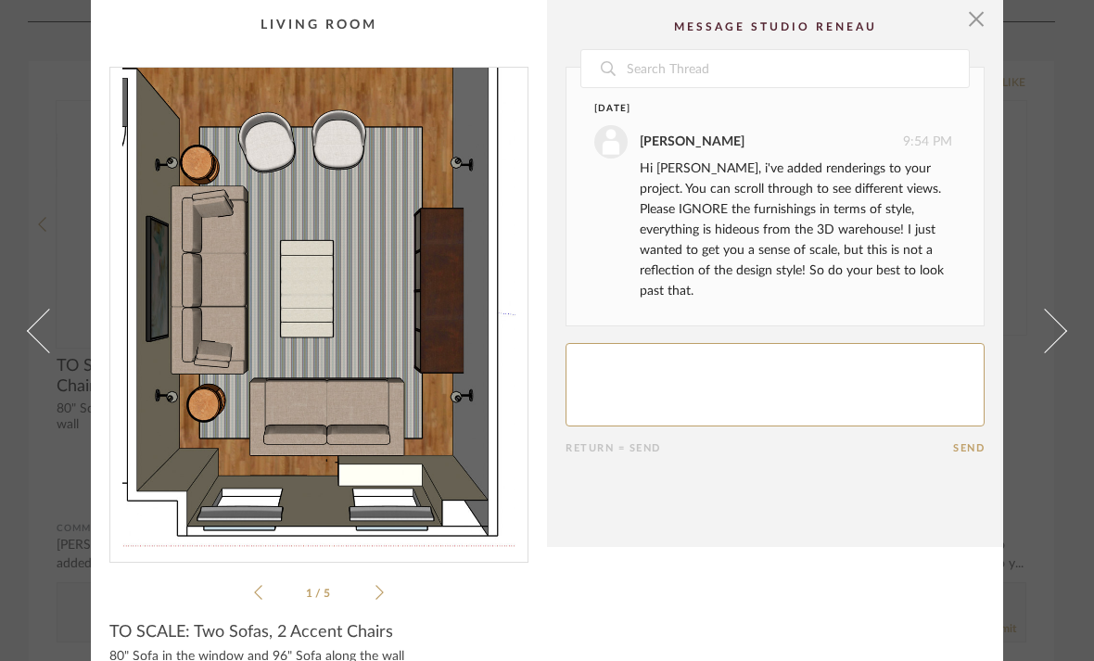
click at [1021, 362] on div "× 1 / 5 Date [DATE] [PERSON_NAME] 9:54 PM Hi [PERSON_NAME], i've added renderin…" at bounding box center [547, 349] width 1068 height 698
click at [1022, 364] on div "× 1 / 5 Date [DATE] [PERSON_NAME] 9:54 PM Hi [PERSON_NAME], i've added renderin…" at bounding box center [547, 349] width 1068 height 698
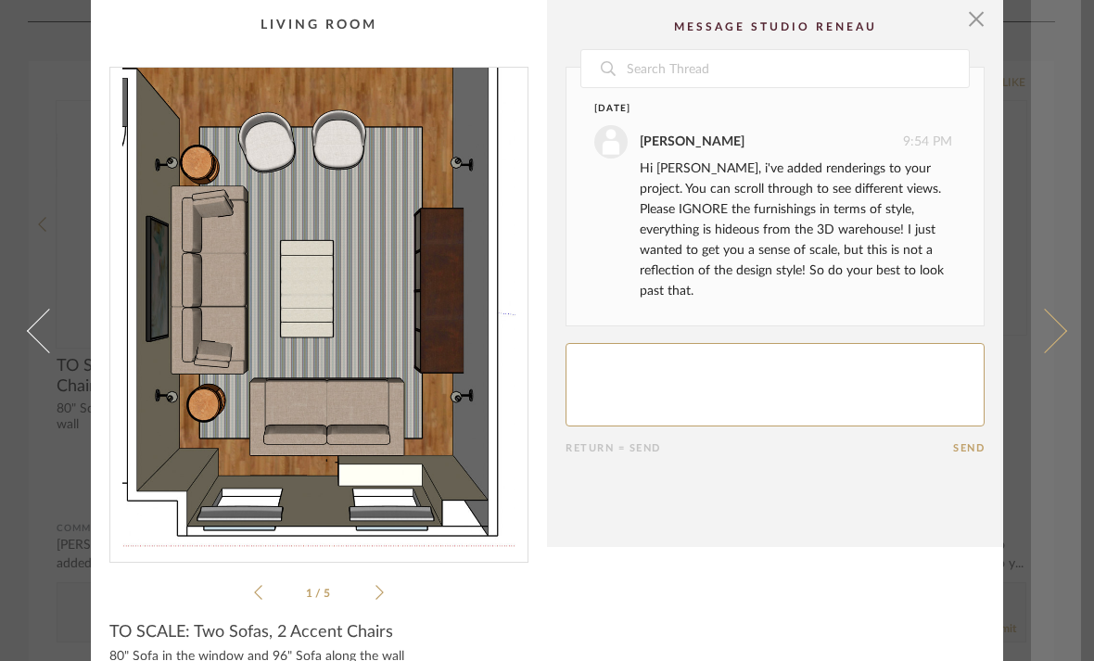
click at [1046, 352] on span at bounding box center [1044, 330] width 44 height 44
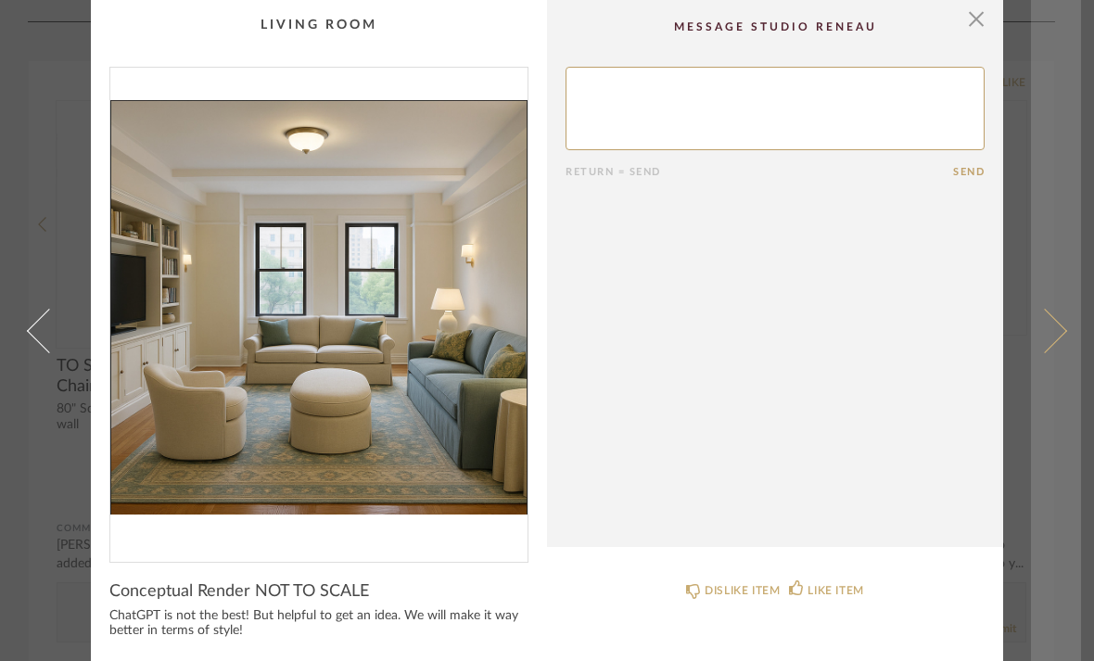
click at [1051, 349] on span at bounding box center [1044, 330] width 44 height 44
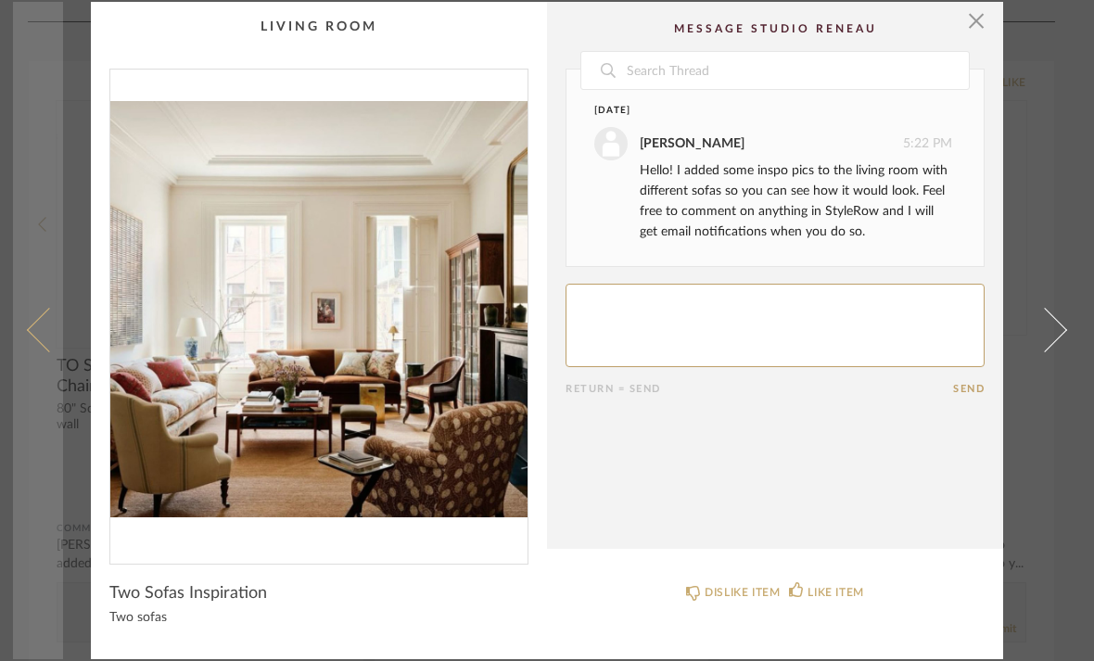
click at [44, 342] on span at bounding box center [49, 330] width 44 height 44
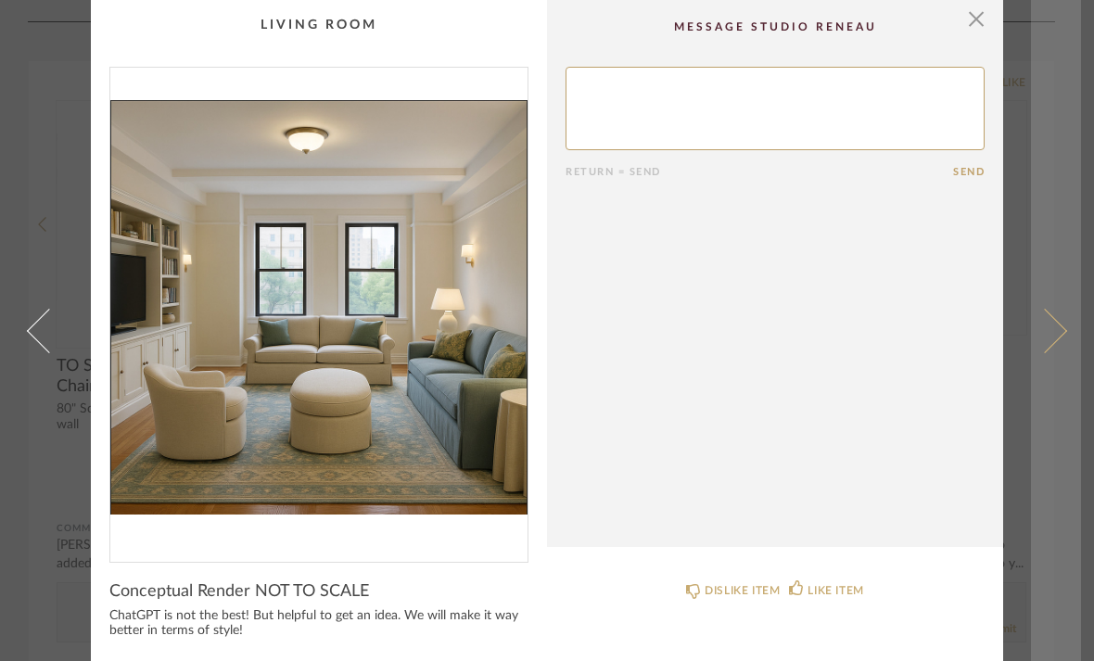
click at [1046, 340] on span at bounding box center [1044, 330] width 44 height 44
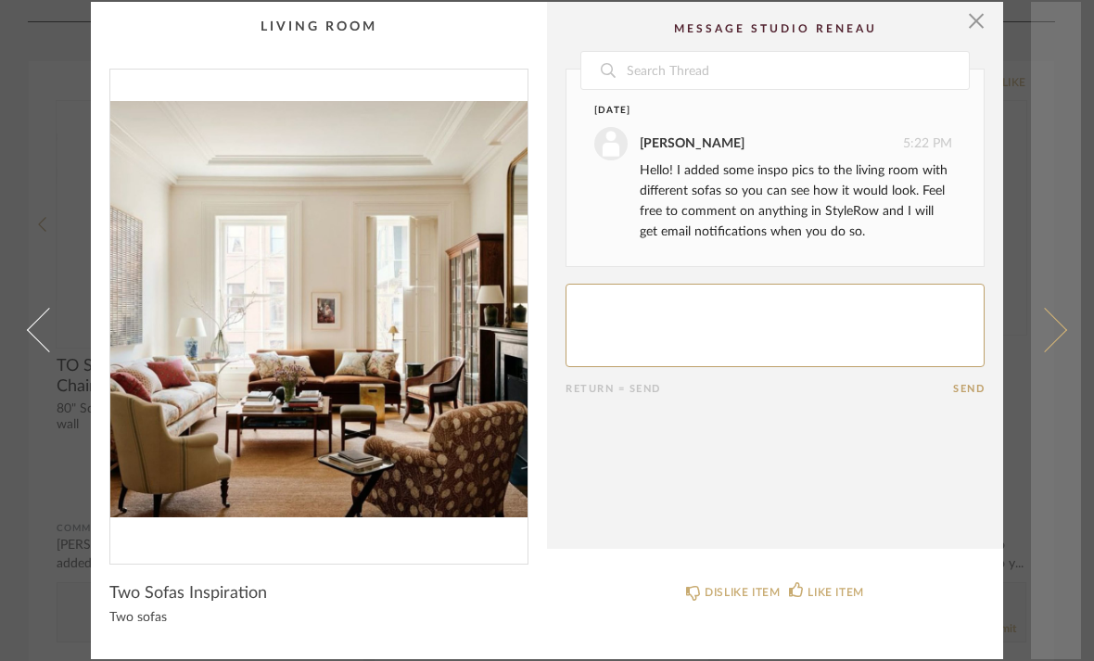
click at [1041, 344] on span at bounding box center [1044, 330] width 44 height 44
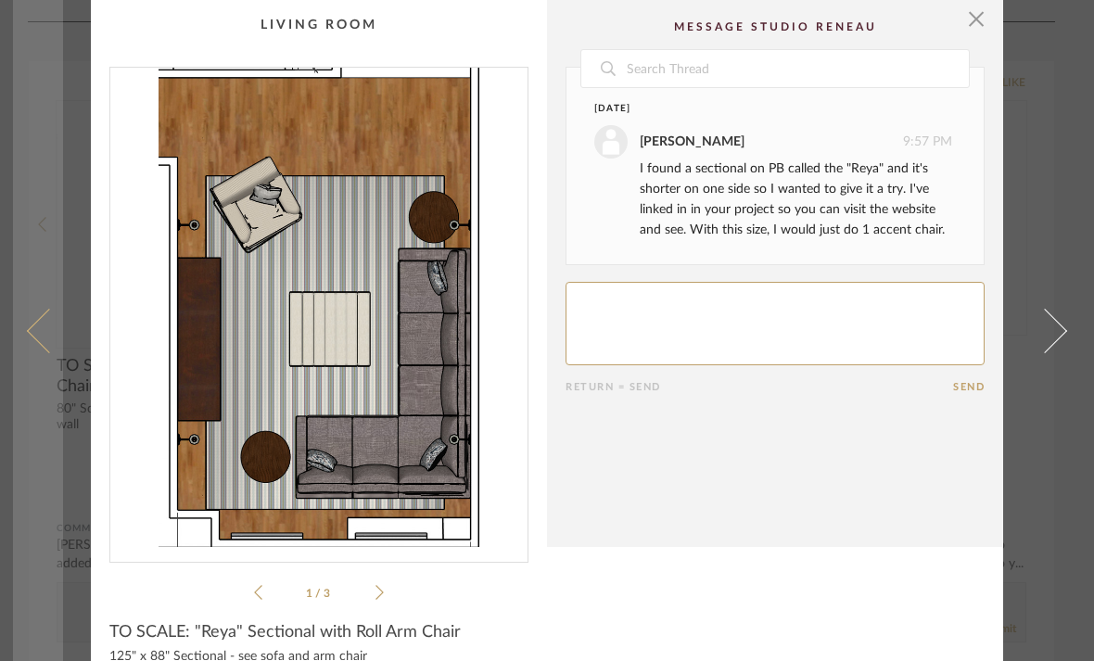
click at [46, 351] on span at bounding box center [49, 330] width 44 height 44
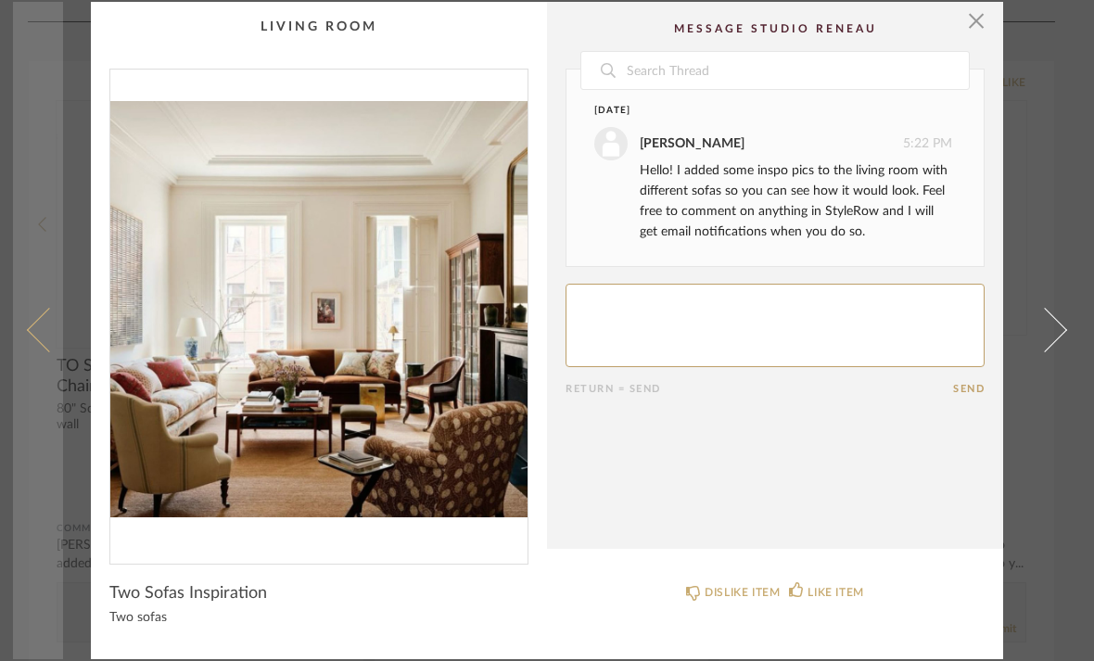
click at [45, 349] on span at bounding box center [49, 330] width 44 height 44
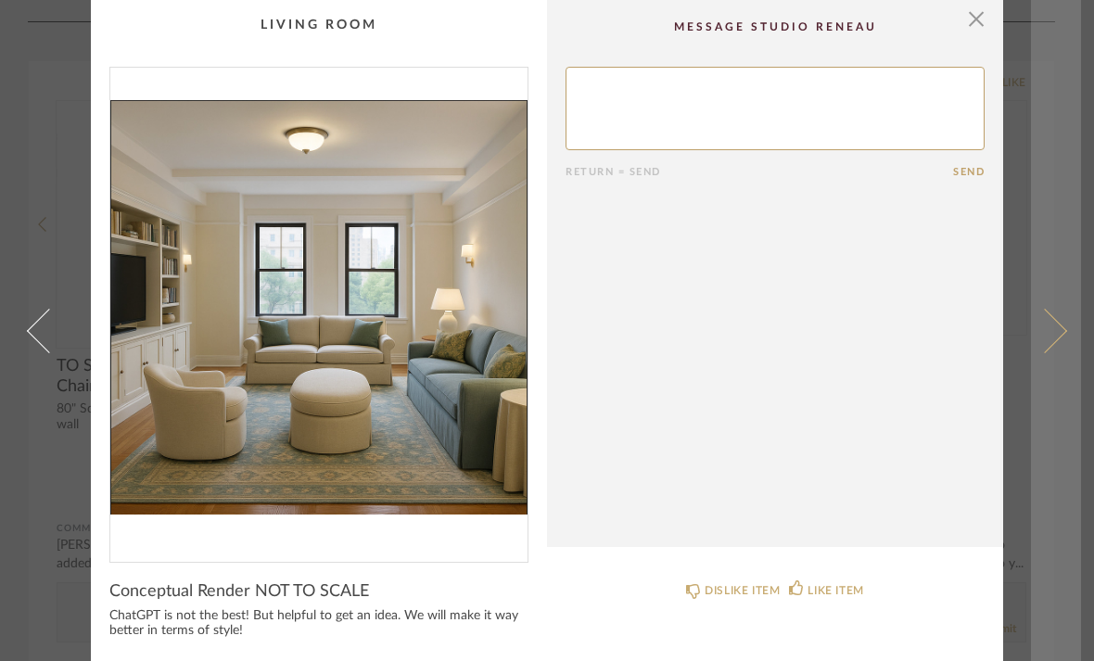
click at [1046, 333] on span at bounding box center [1044, 330] width 44 height 44
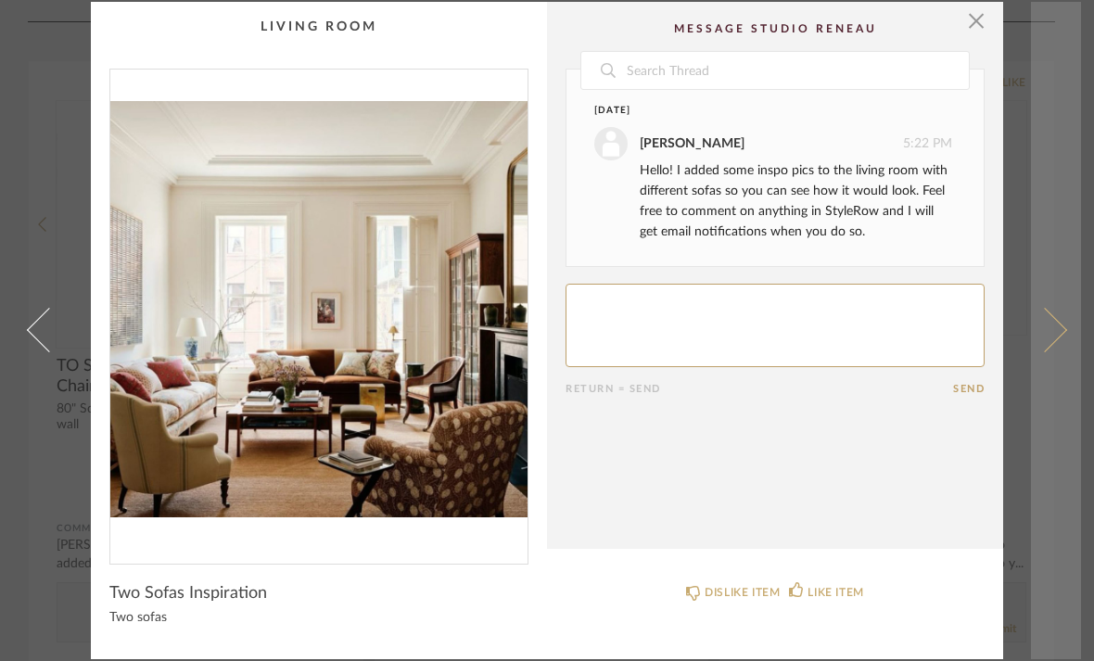
click at [1036, 340] on span at bounding box center [1044, 330] width 44 height 44
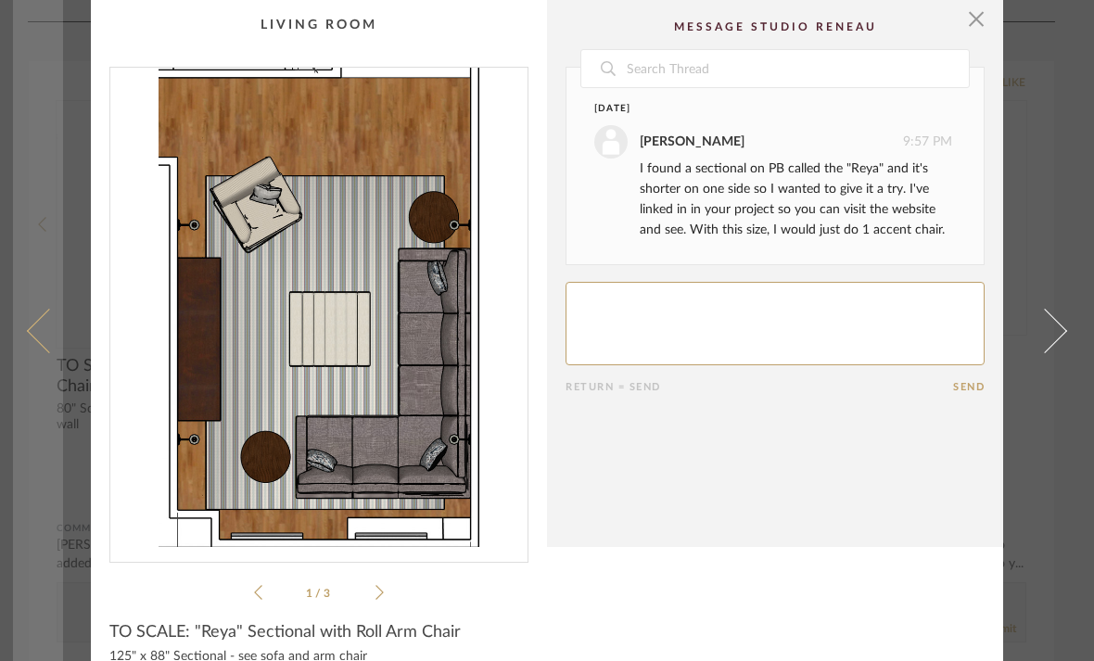
click at [46, 352] on span at bounding box center [49, 330] width 44 height 44
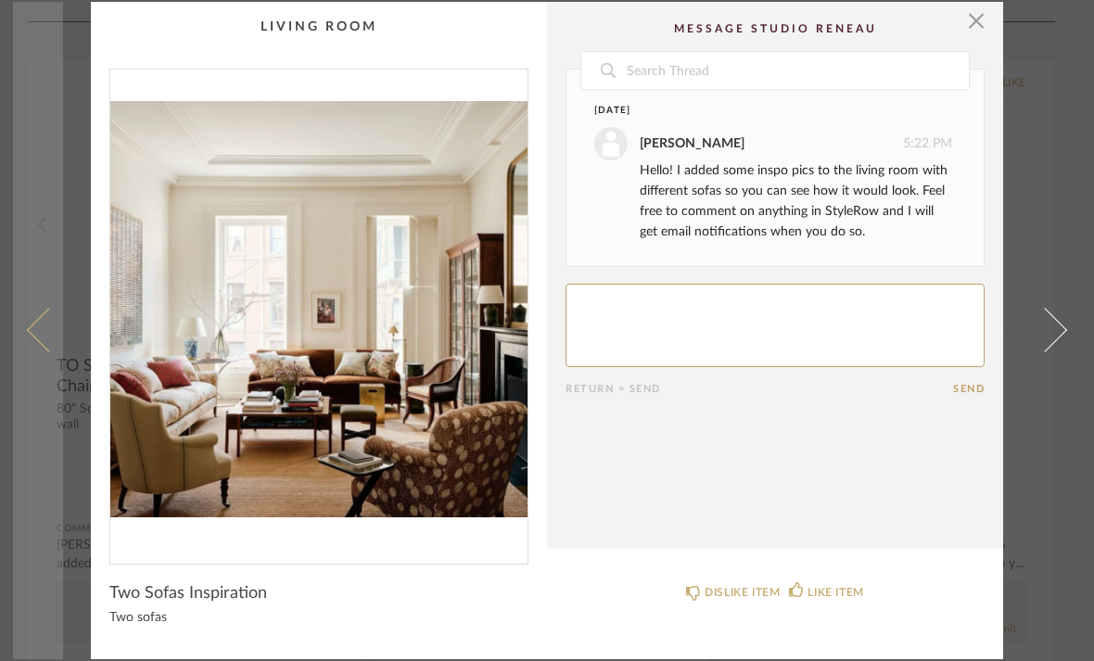
click at [44, 351] on link at bounding box center [38, 330] width 50 height 657
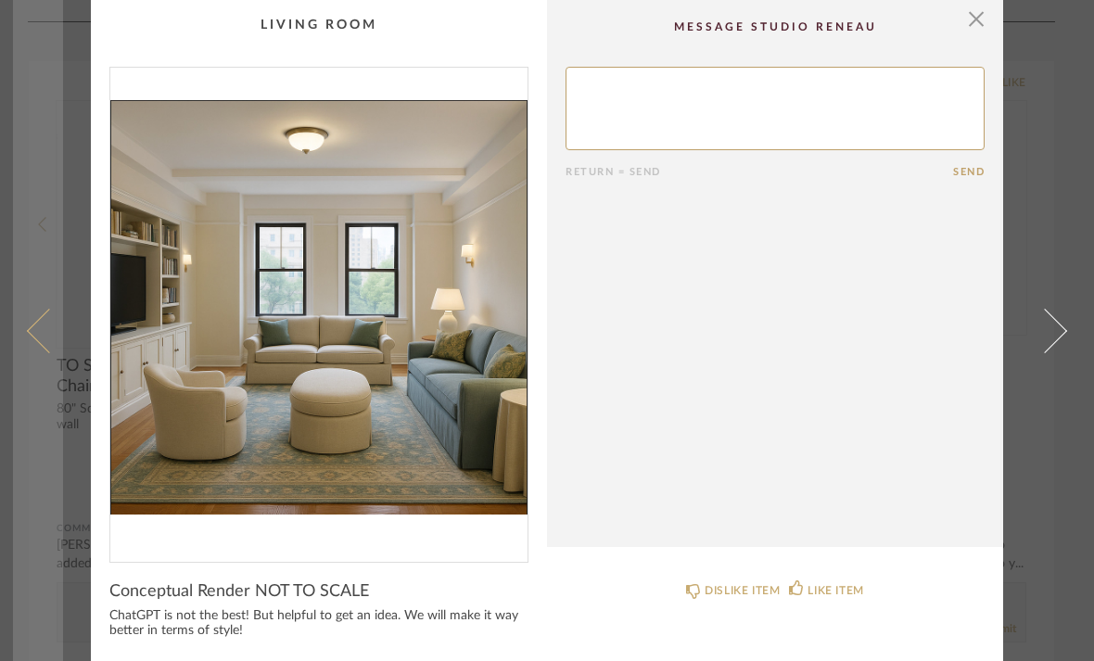
click at [44, 351] on span at bounding box center [49, 330] width 44 height 44
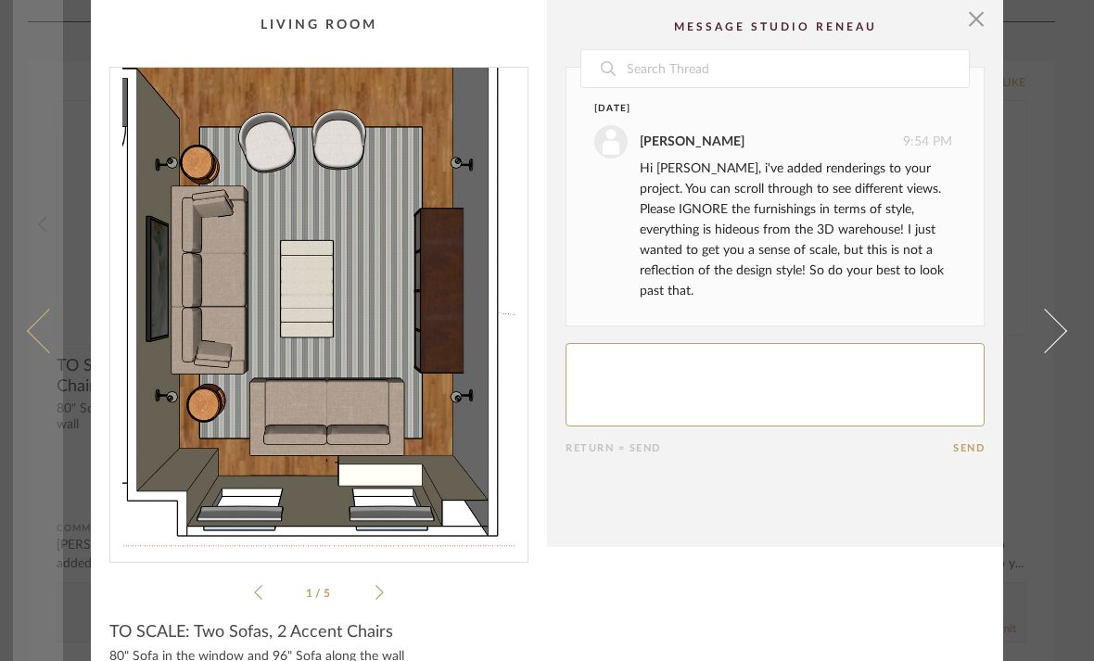
click at [38, 352] on span at bounding box center [49, 330] width 44 height 44
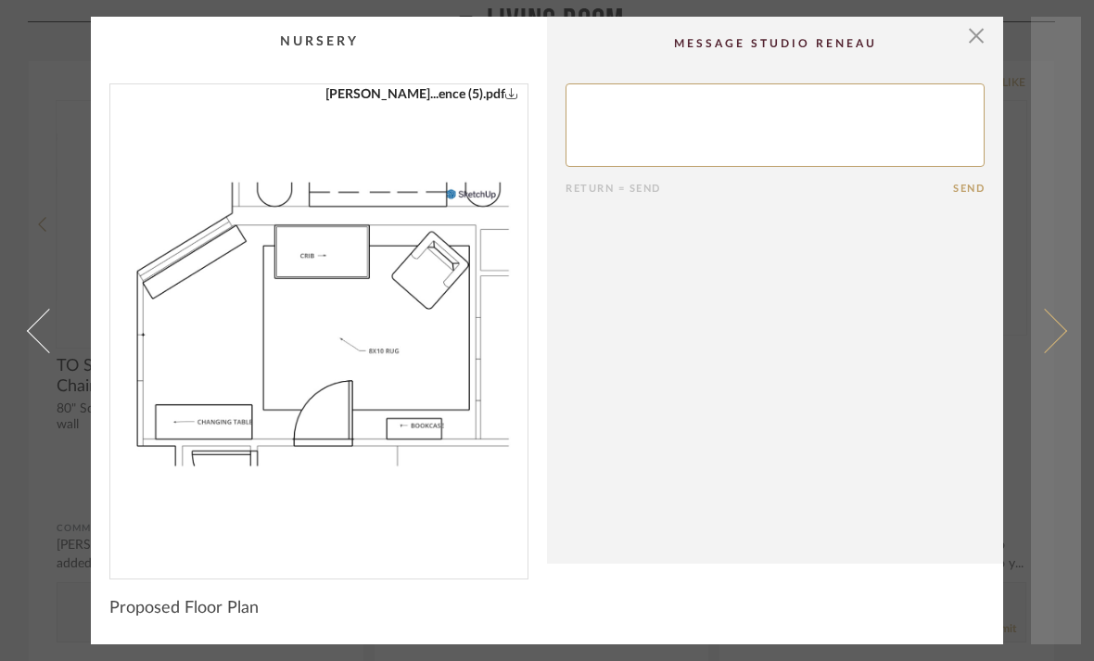
click at [1039, 309] on link at bounding box center [1056, 331] width 50 height 628
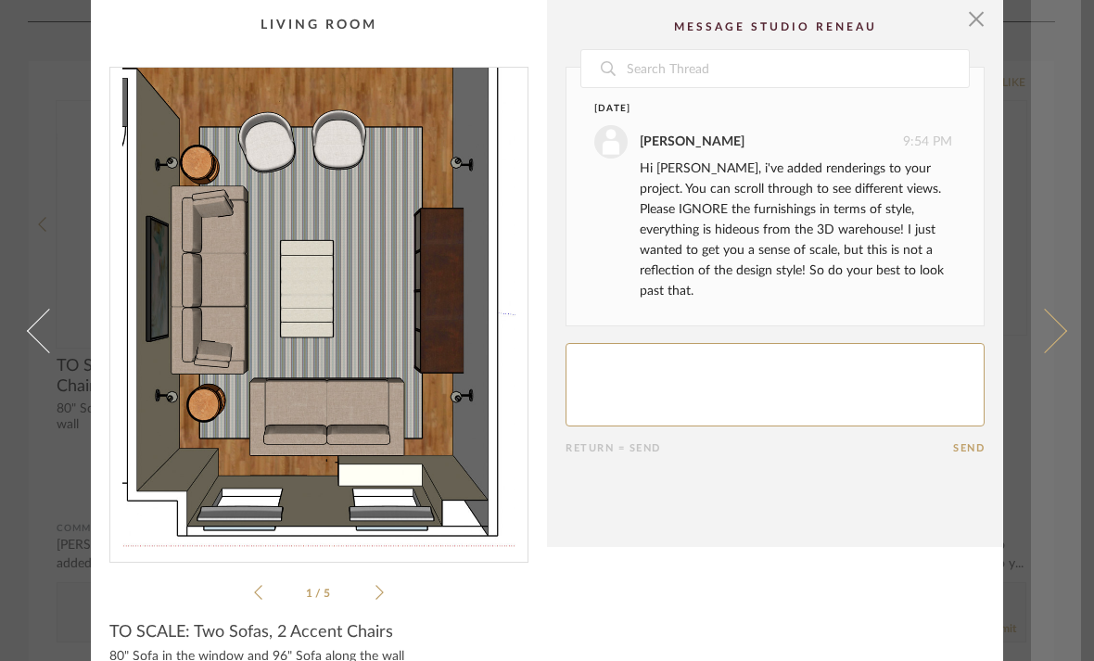
click at [1051, 339] on span at bounding box center [1044, 330] width 44 height 44
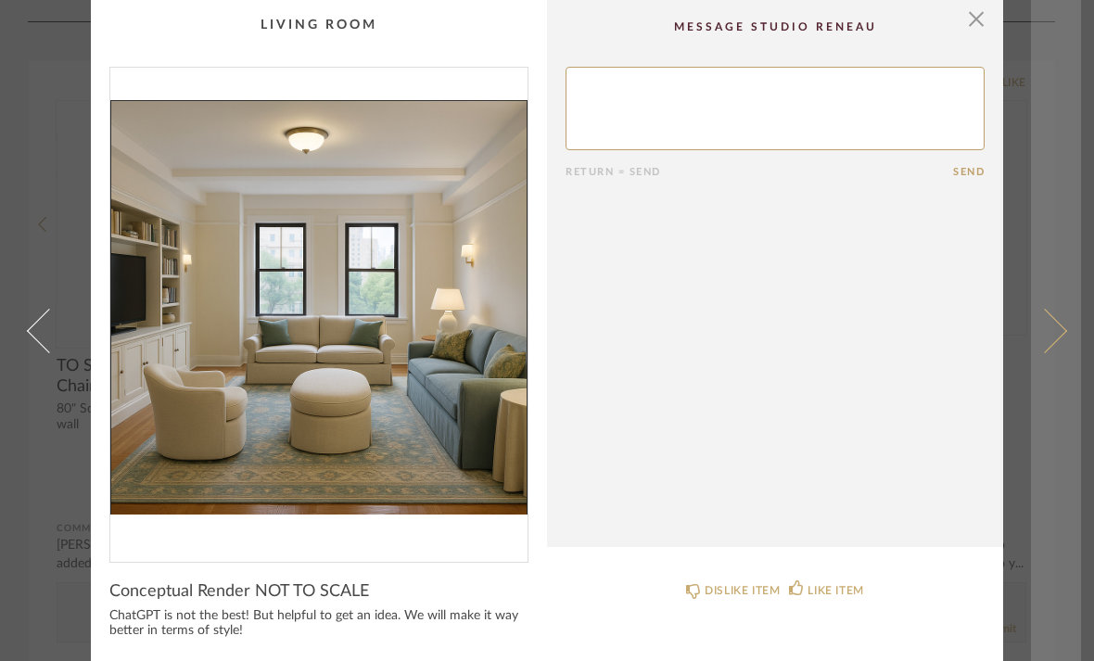
click at [1048, 339] on span at bounding box center [1044, 330] width 44 height 44
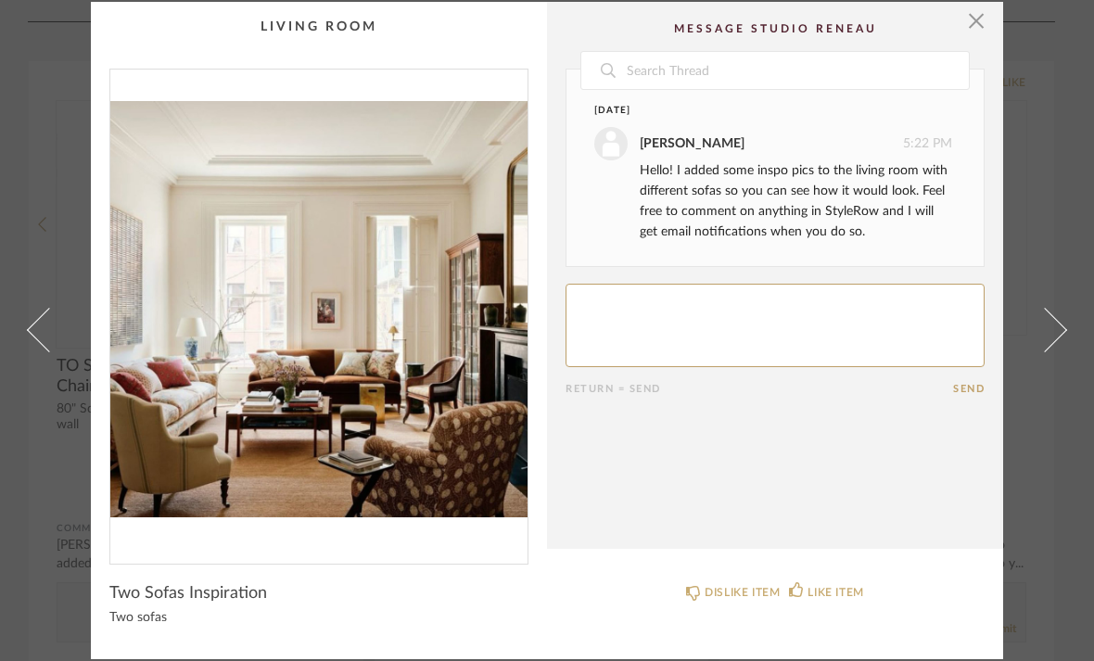
click at [1000, 10] on cpp-summary-comments "Date [DATE] [PERSON_NAME] 5:22 PM Hello! I added some inspo pics to the living …" at bounding box center [775, 275] width 456 height 547
click at [971, 26] on span "button" at bounding box center [976, 20] width 37 height 37
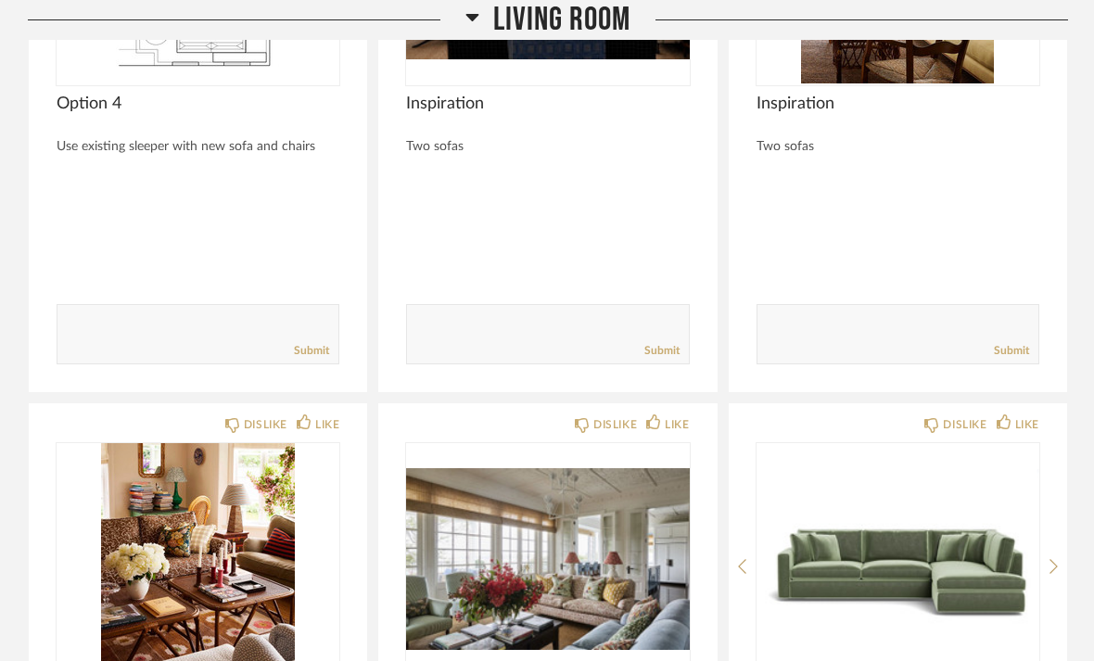
scroll to position [8619, 0]
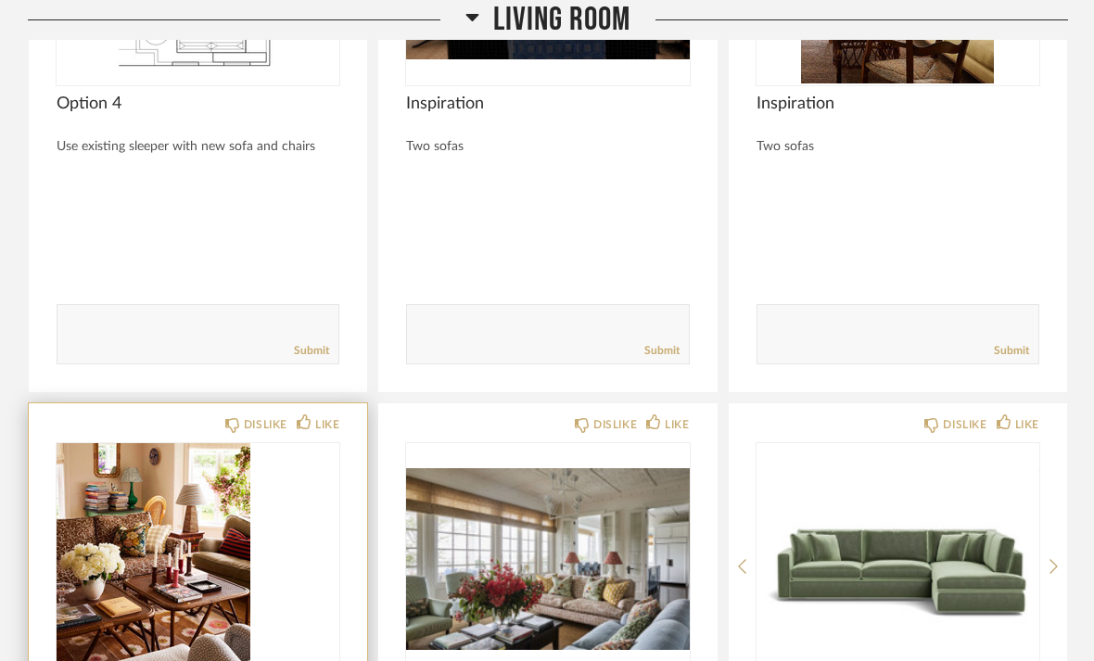
click at [0, 0] on img at bounding box center [0, 0] width 0 height 0
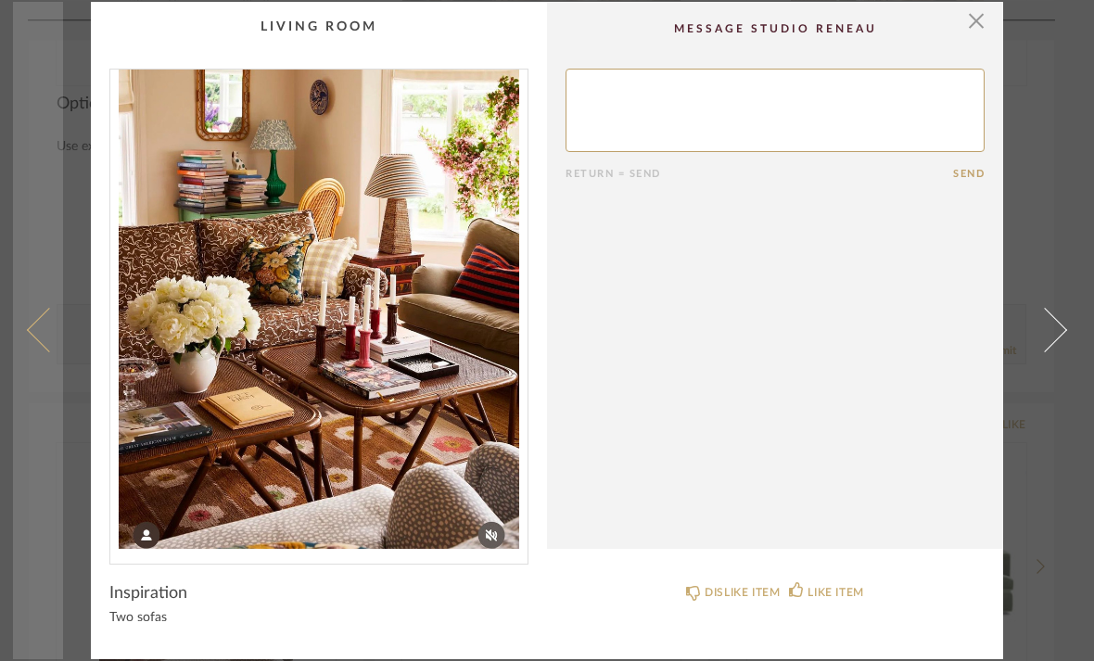
click at [32, 328] on span at bounding box center [49, 330] width 44 height 44
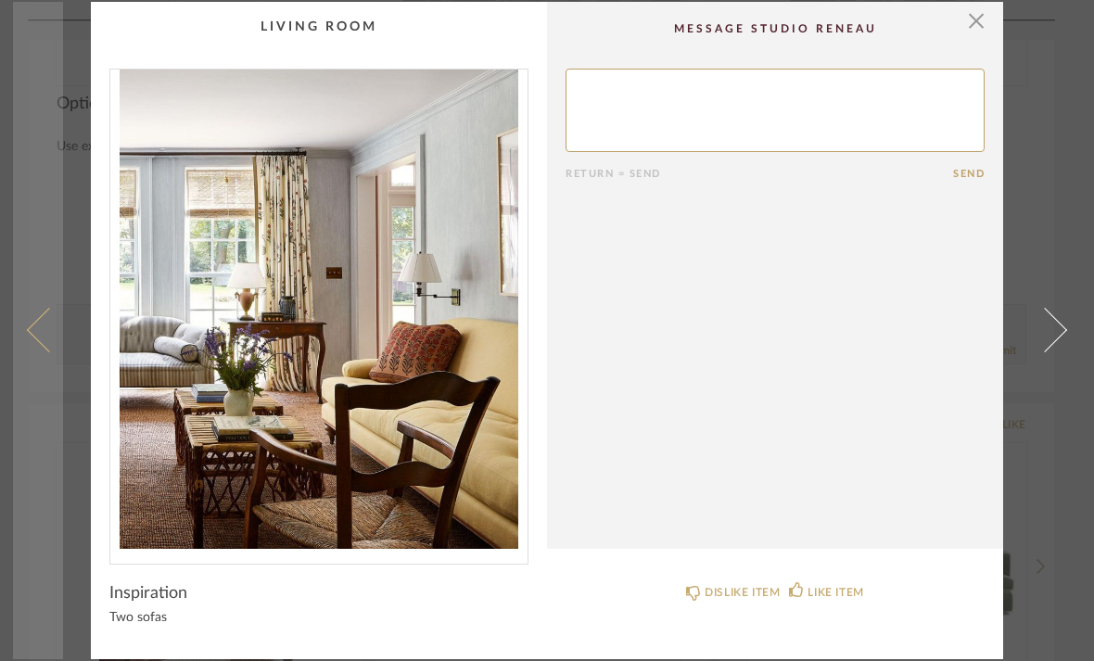
click at [41, 339] on span at bounding box center [49, 330] width 44 height 44
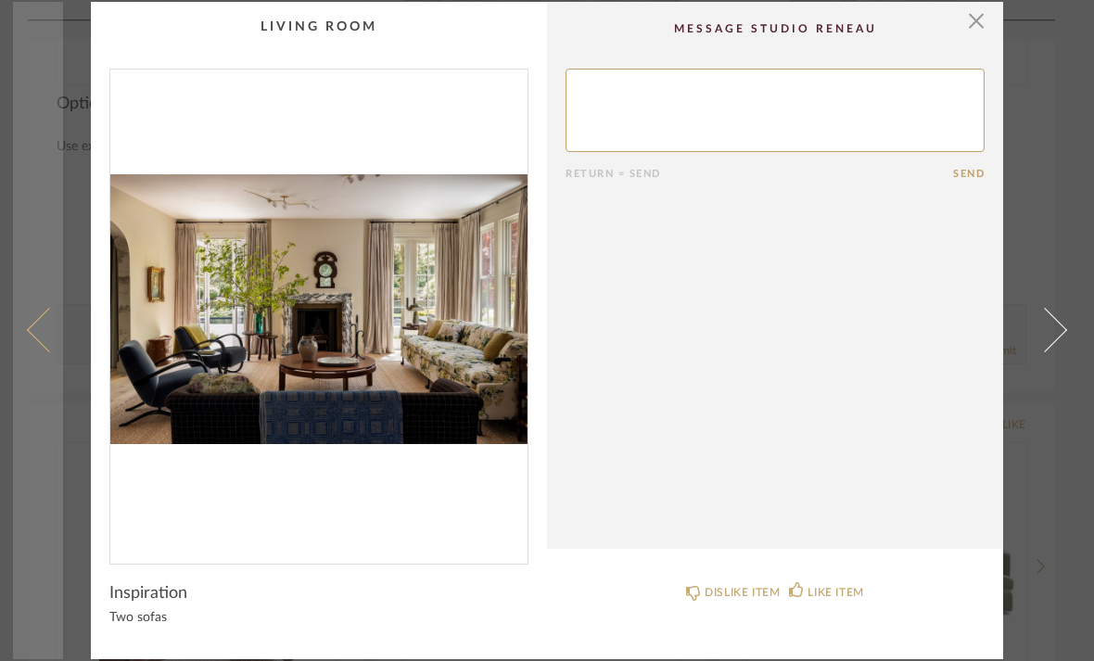
click at [36, 330] on span at bounding box center [49, 330] width 44 height 44
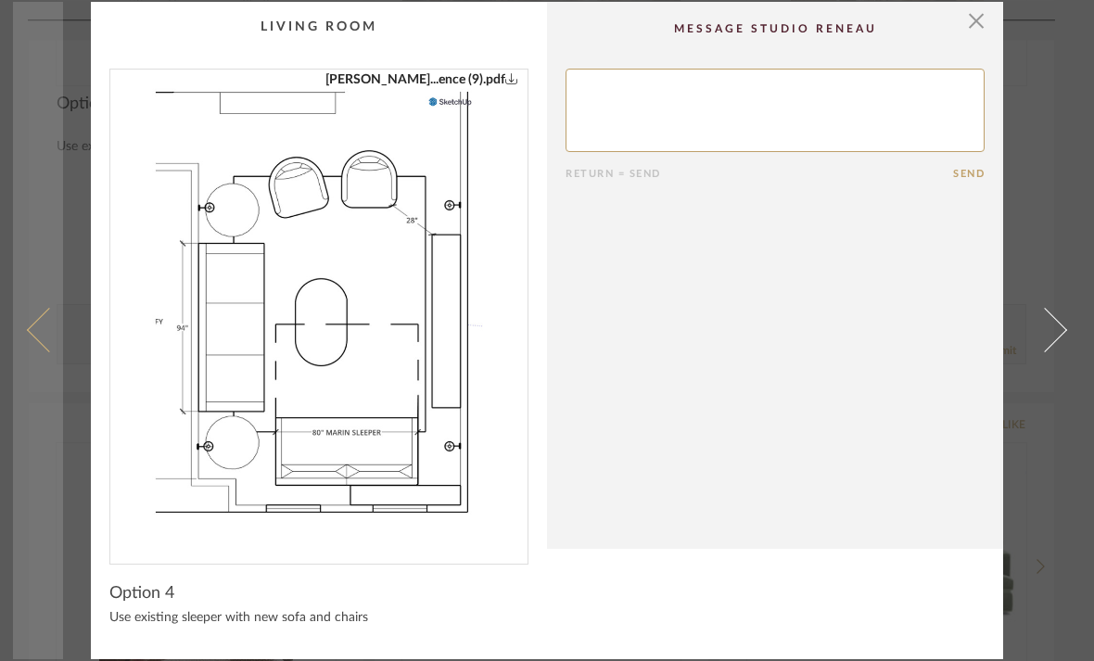
click at [34, 331] on span at bounding box center [49, 330] width 44 height 44
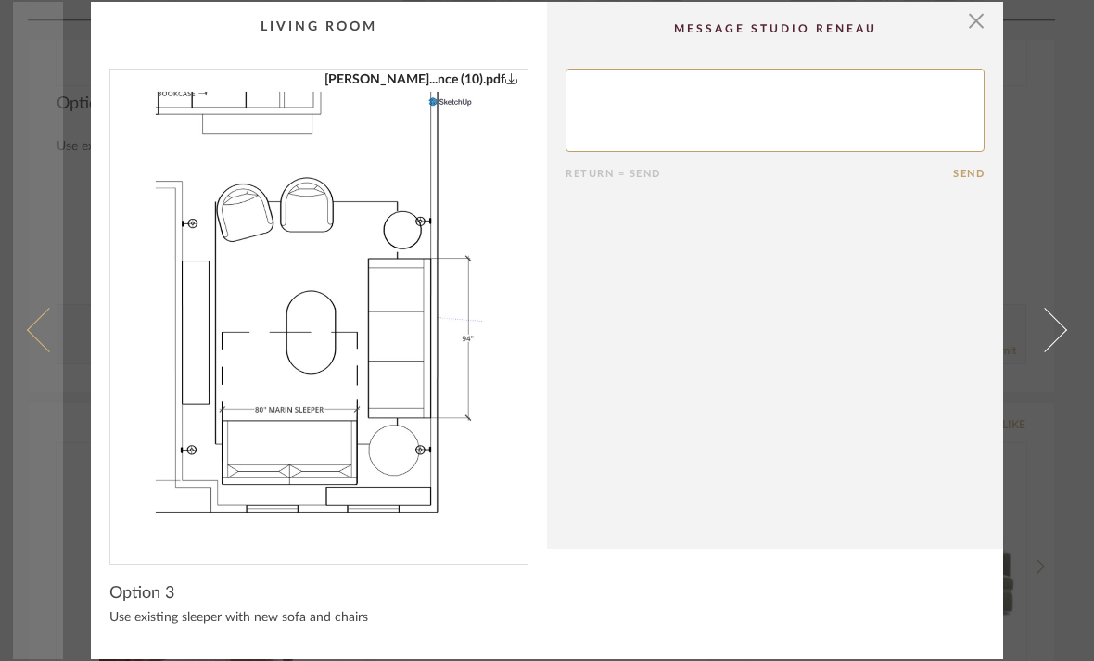
click at [44, 330] on span at bounding box center [49, 330] width 44 height 44
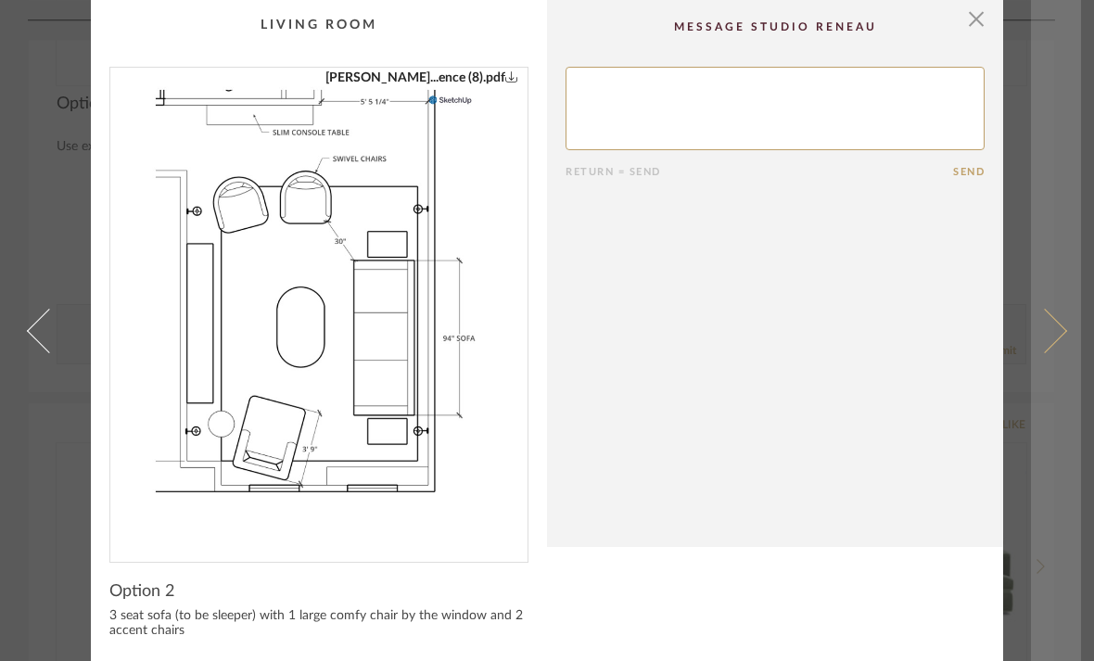
click at [1037, 336] on span at bounding box center [1044, 330] width 44 height 44
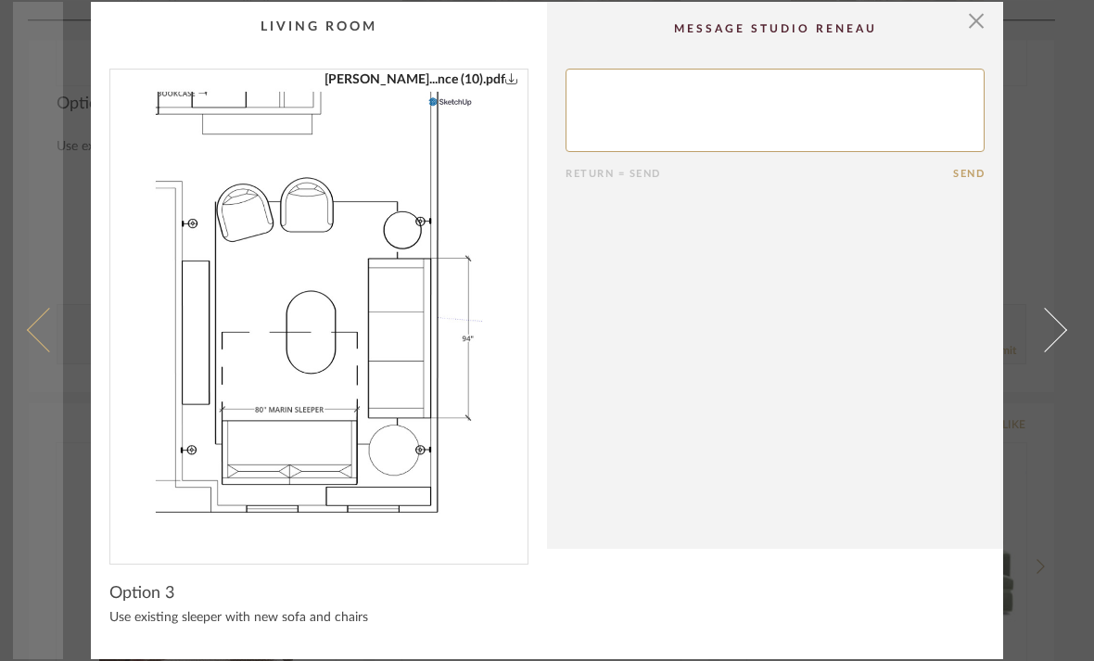
click at [44, 323] on span at bounding box center [49, 330] width 44 height 44
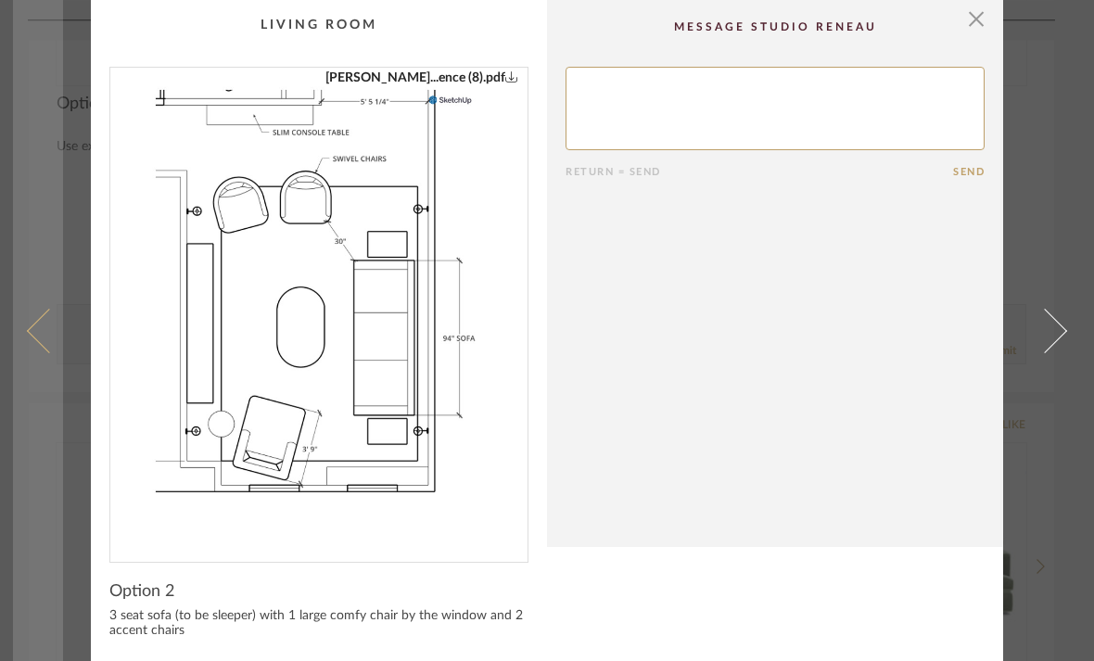
click at [33, 339] on span at bounding box center [49, 330] width 44 height 44
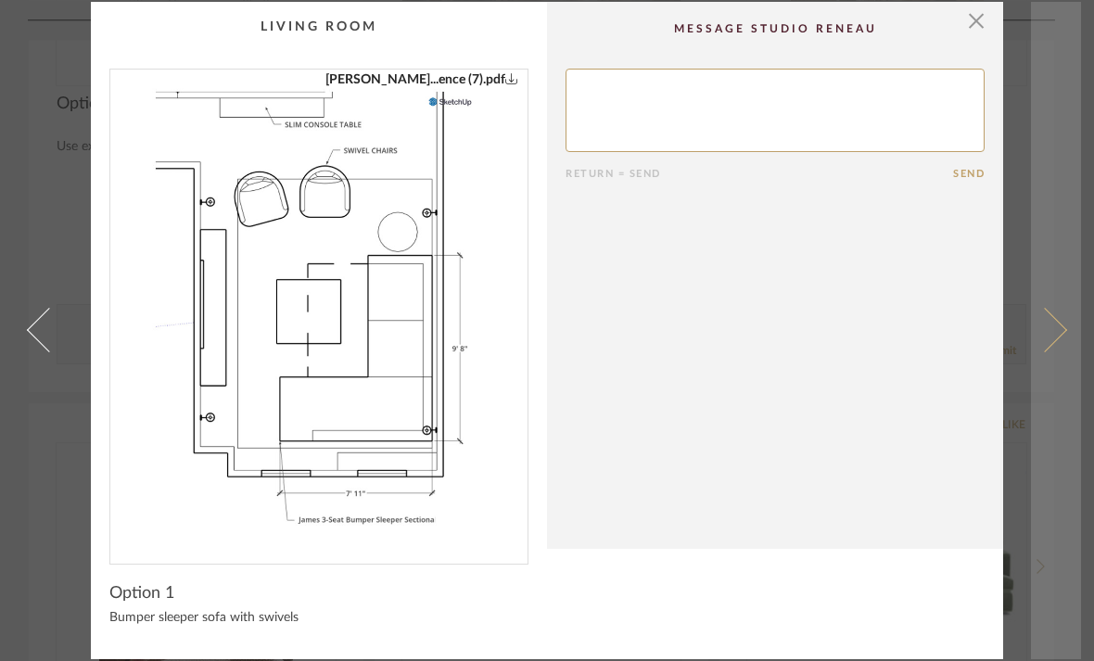
click at [1043, 314] on span at bounding box center [1044, 330] width 44 height 44
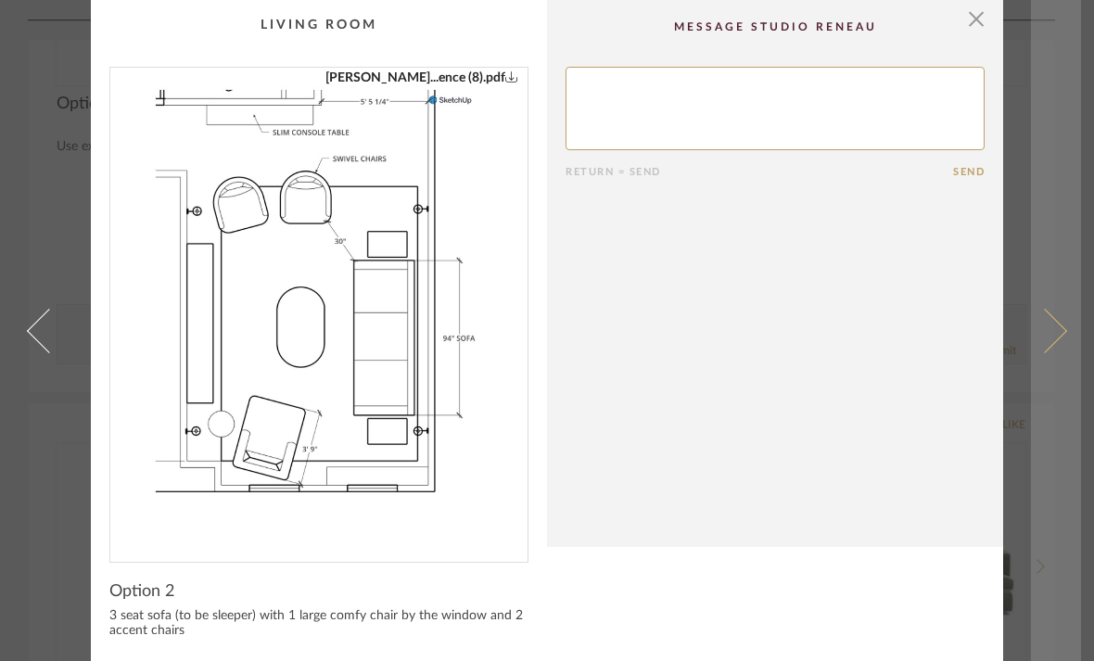
click at [1031, 319] on link at bounding box center [1056, 330] width 50 height 661
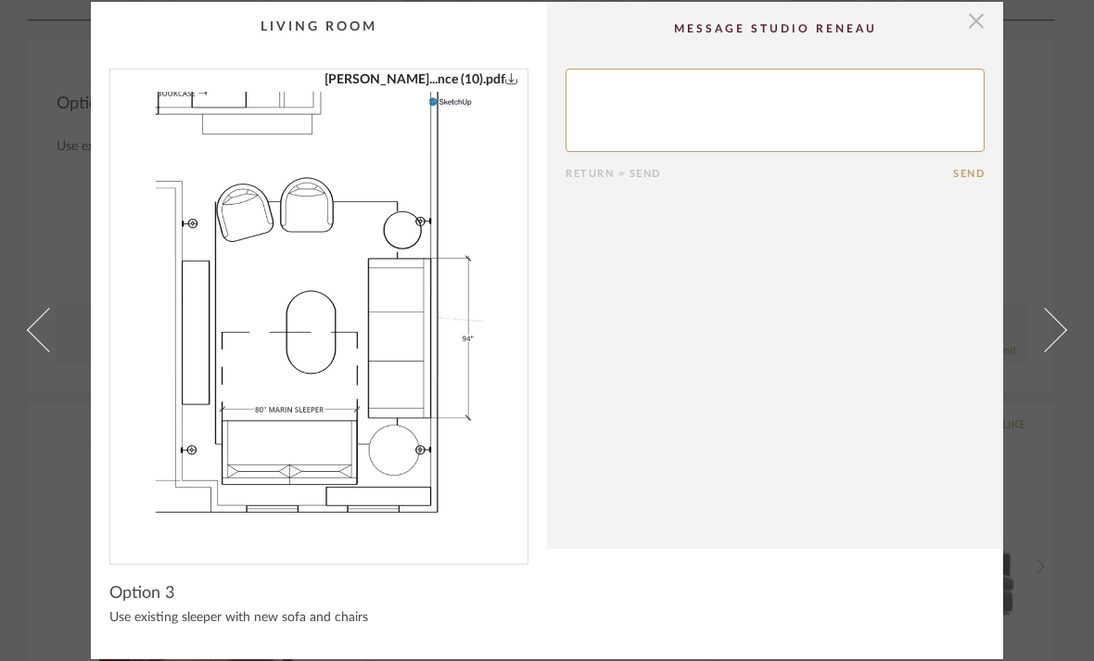
click at [984, 20] on span "button" at bounding box center [976, 20] width 37 height 37
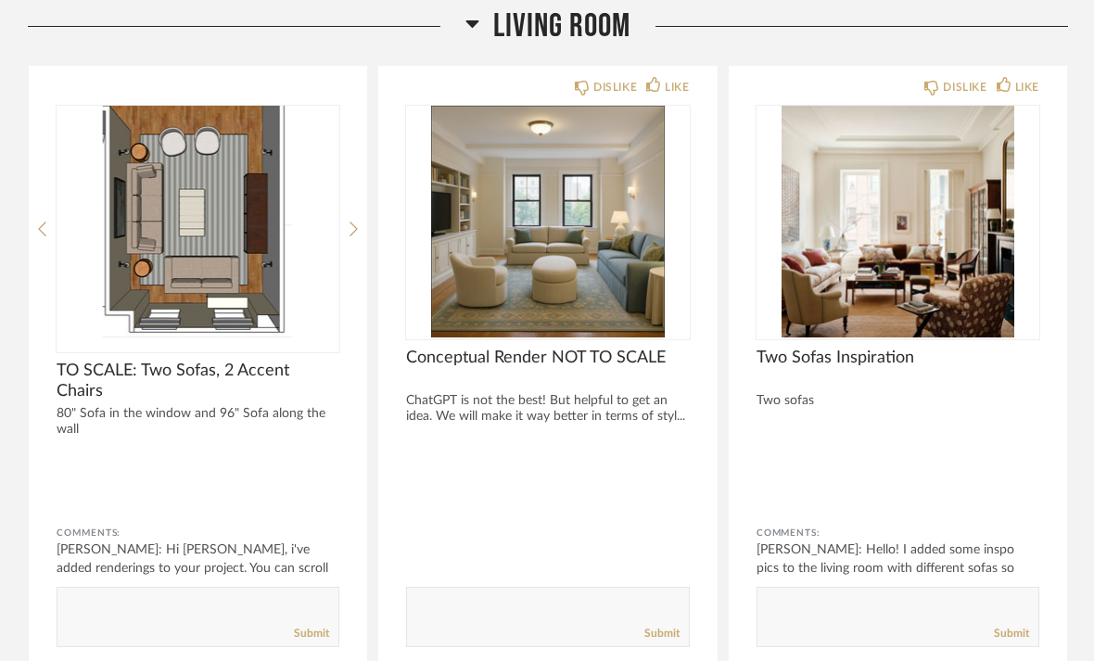
scroll to position [5940, 0]
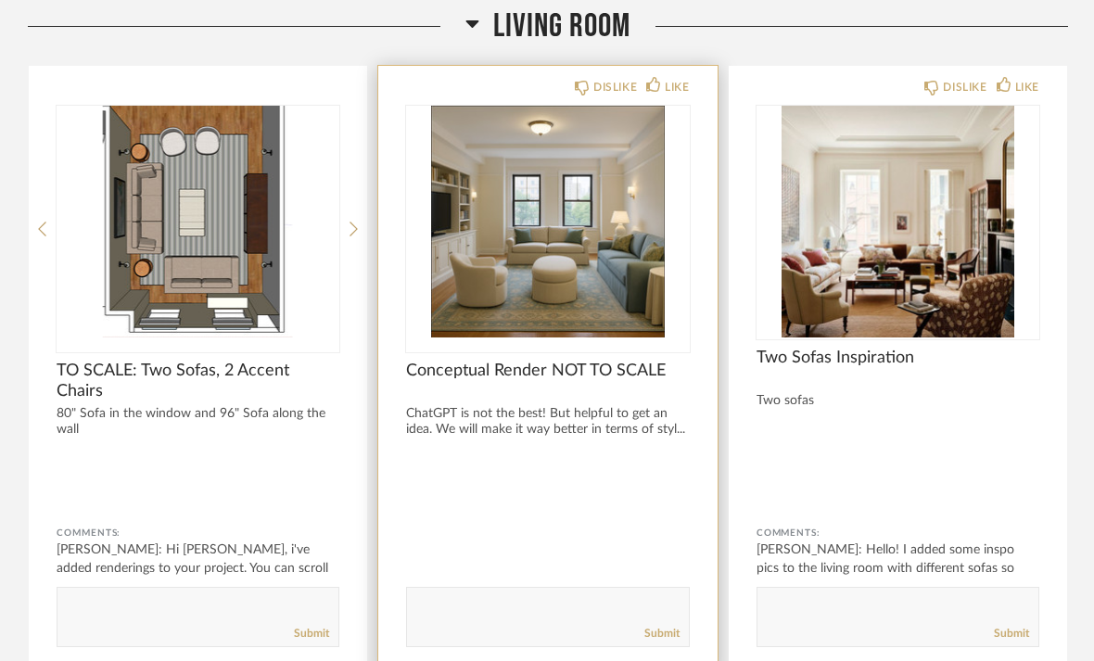
click at [0, 0] on img at bounding box center [0, 0] width 0 height 0
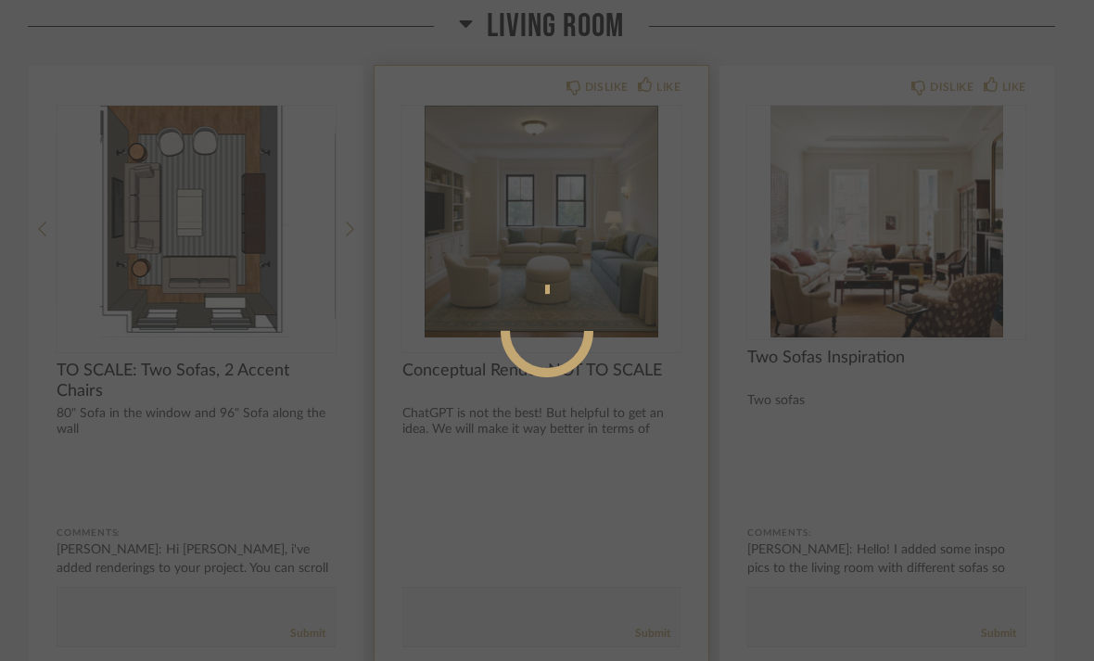
scroll to position [0, 0]
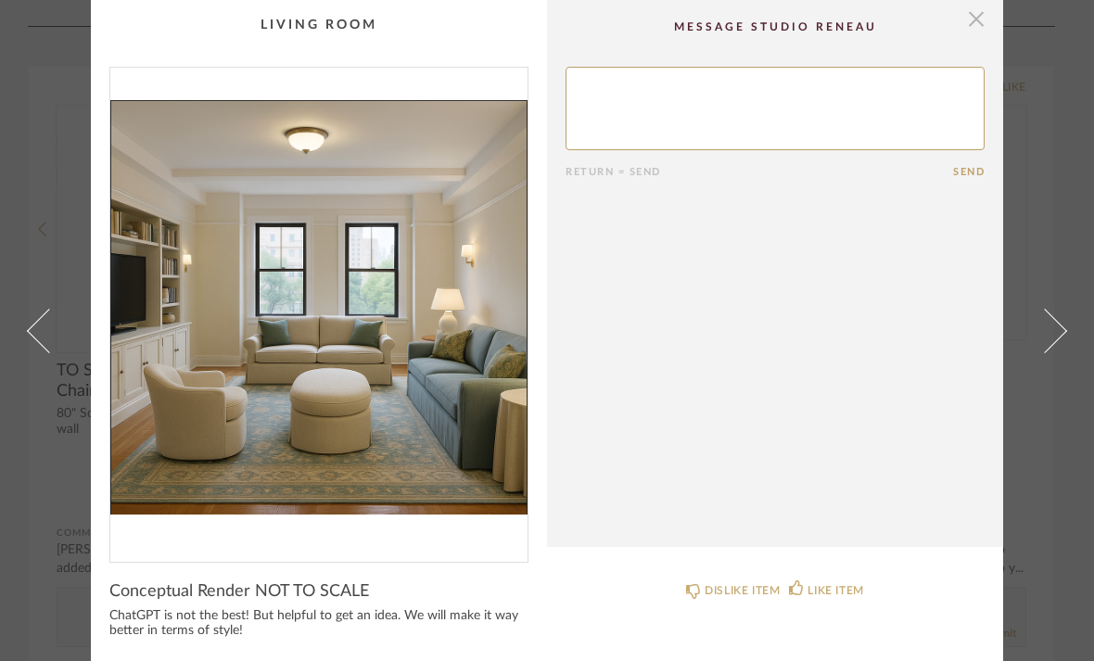
click at [977, 22] on span "button" at bounding box center [976, 18] width 37 height 37
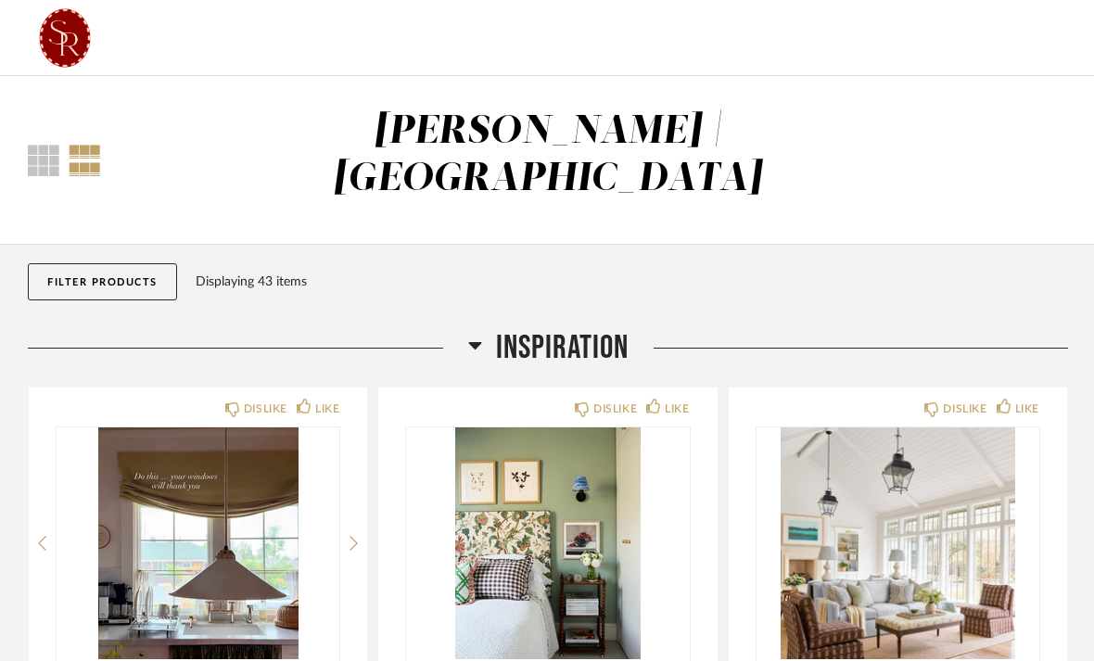
scroll to position [5940, 0]
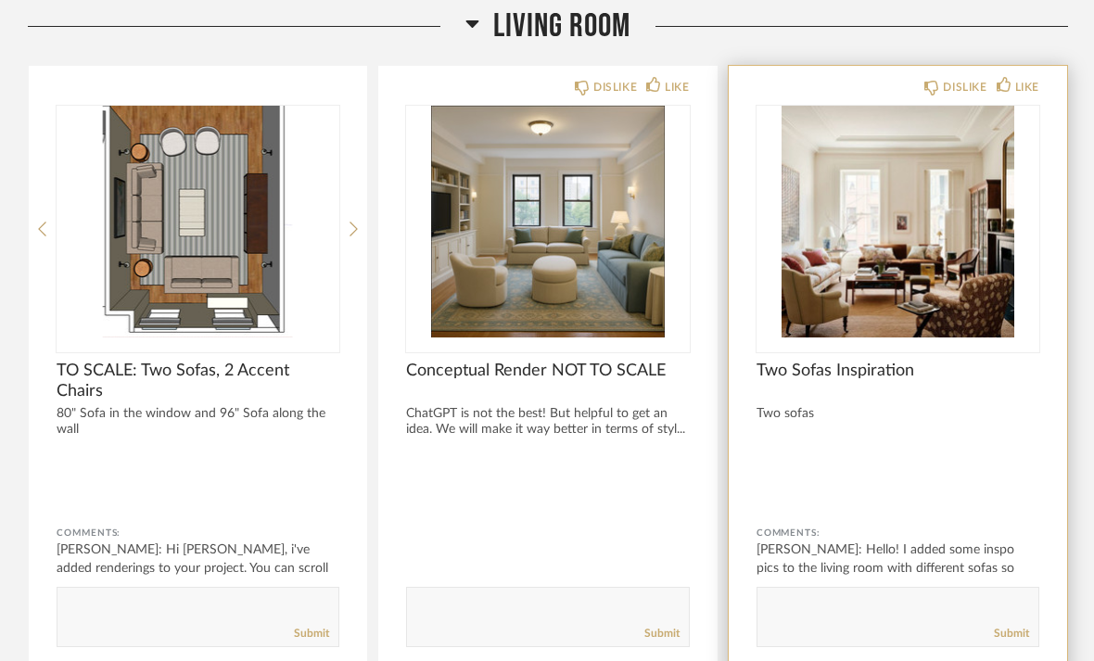
click at [0, 0] on img at bounding box center [0, 0] width 0 height 0
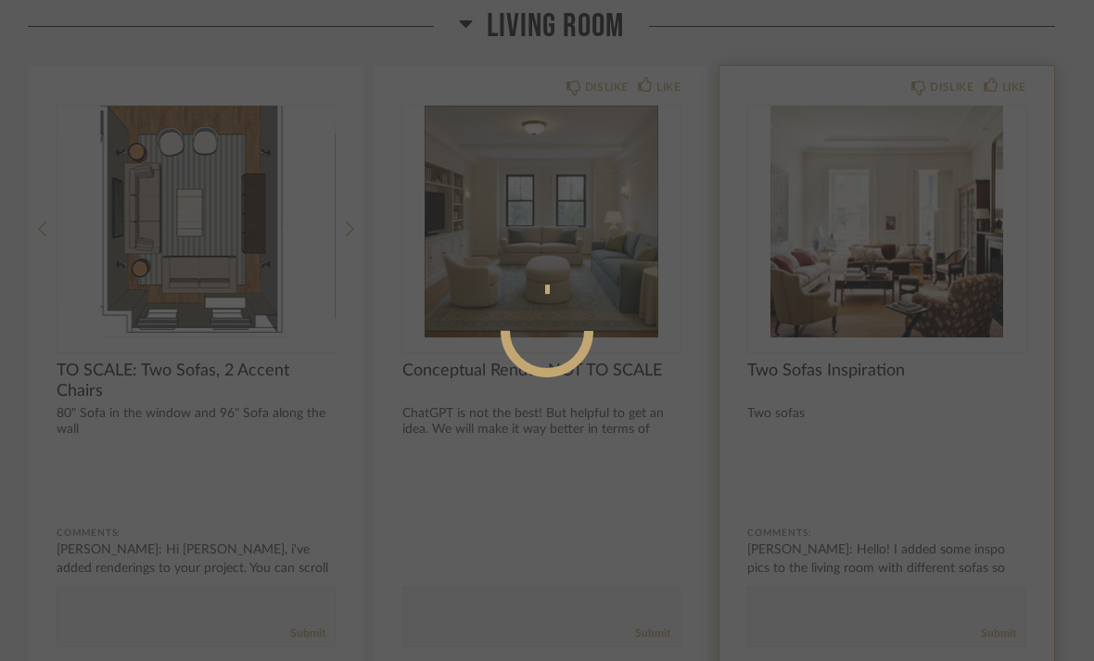
scroll to position [0, 0]
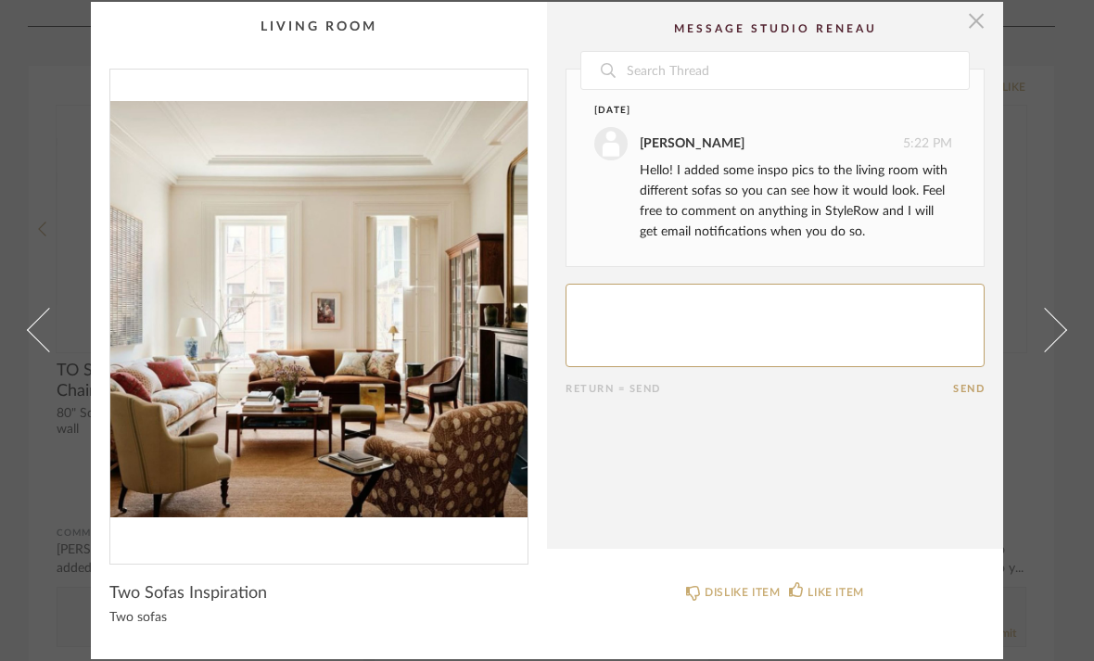
click at [981, 32] on span "button" at bounding box center [976, 20] width 37 height 37
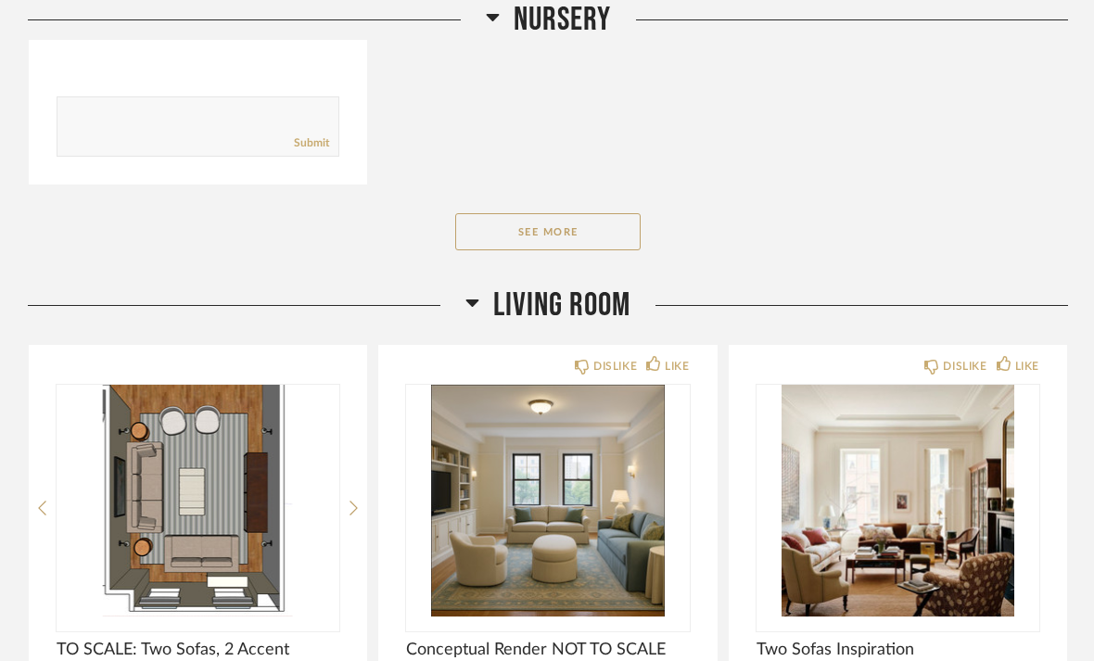
scroll to position [5640, 0]
